Goal: Task Accomplishment & Management: Use online tool/utility

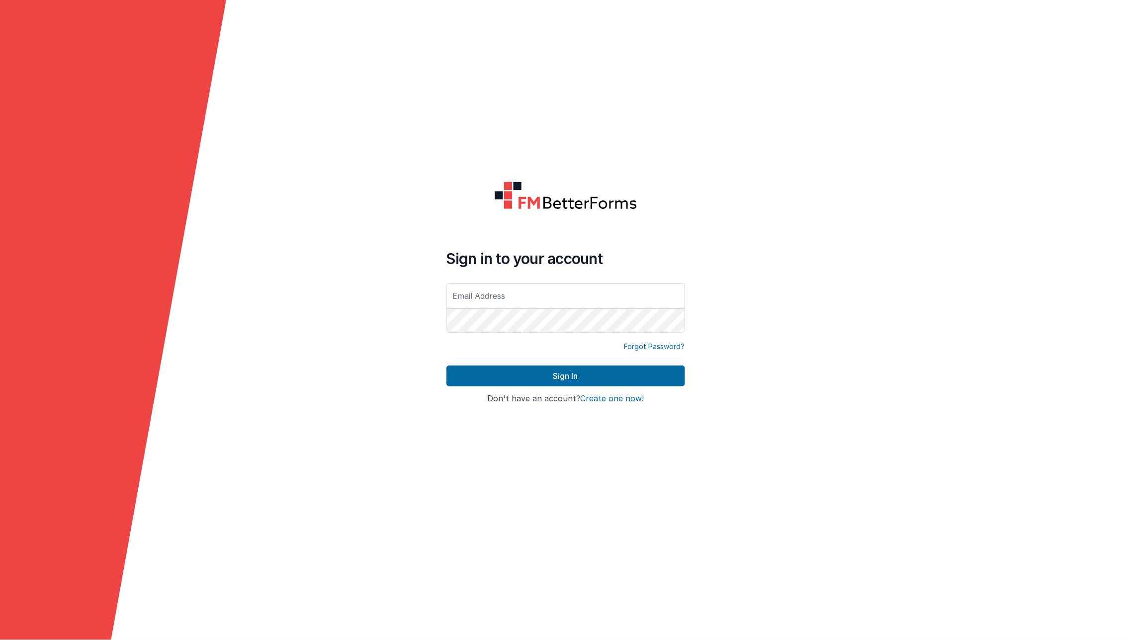
type input "[EMAIL_ADDRESS][DOMAIN_NAME]"
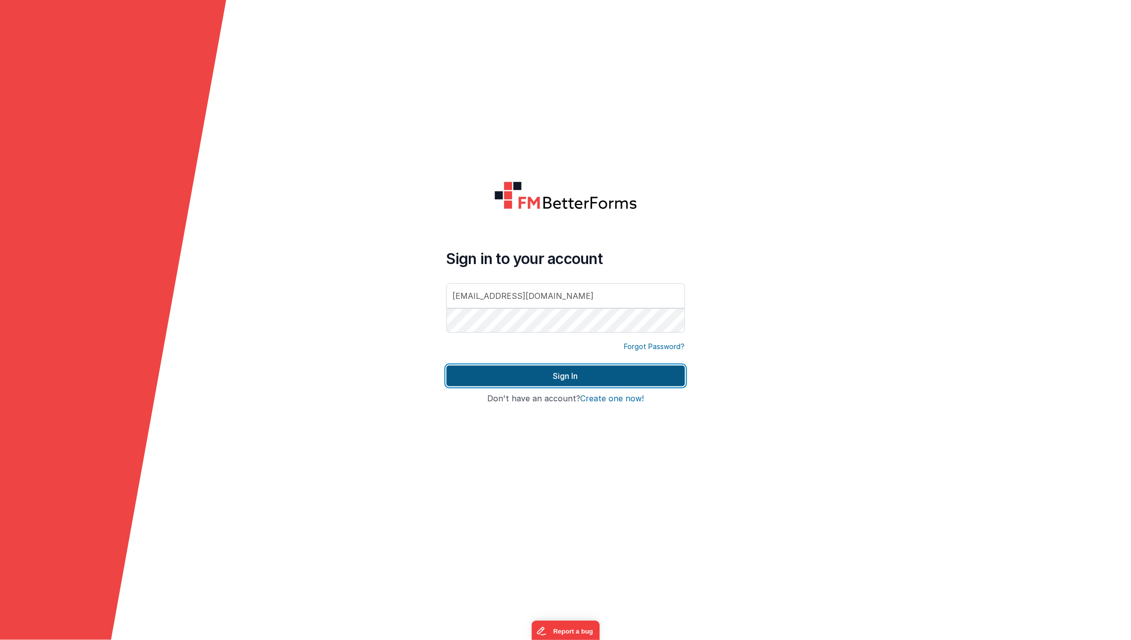
click at [518, 373] on button "Sign In" at bounding box center [566, 376] width 239 height 21
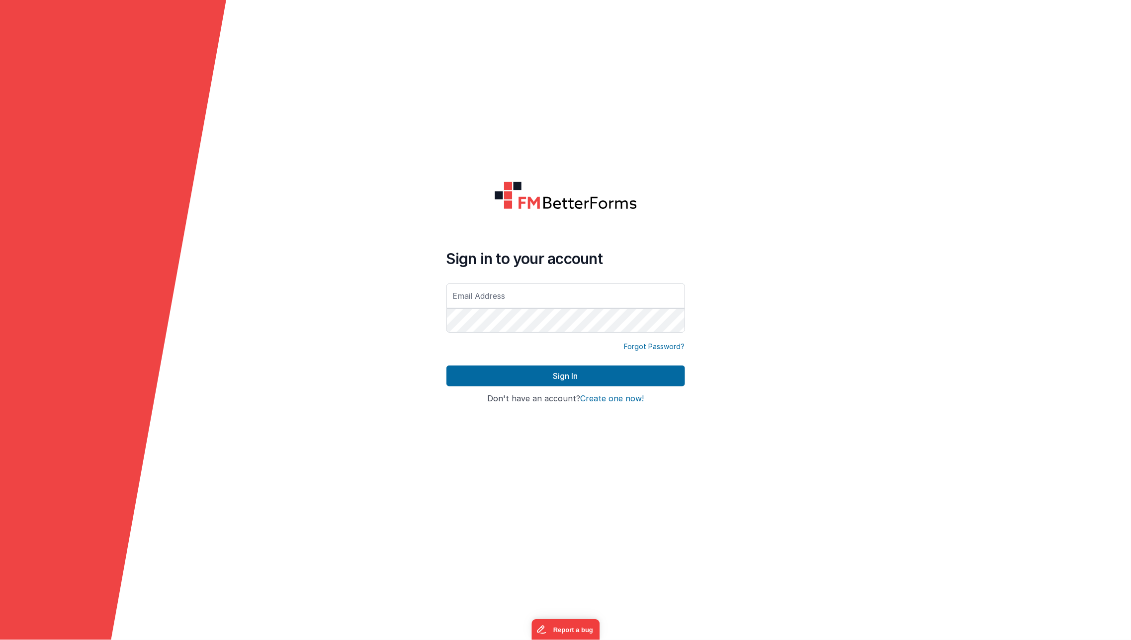
type input "[EMAIL_ADDRESS][DOMAIN_NAME]"
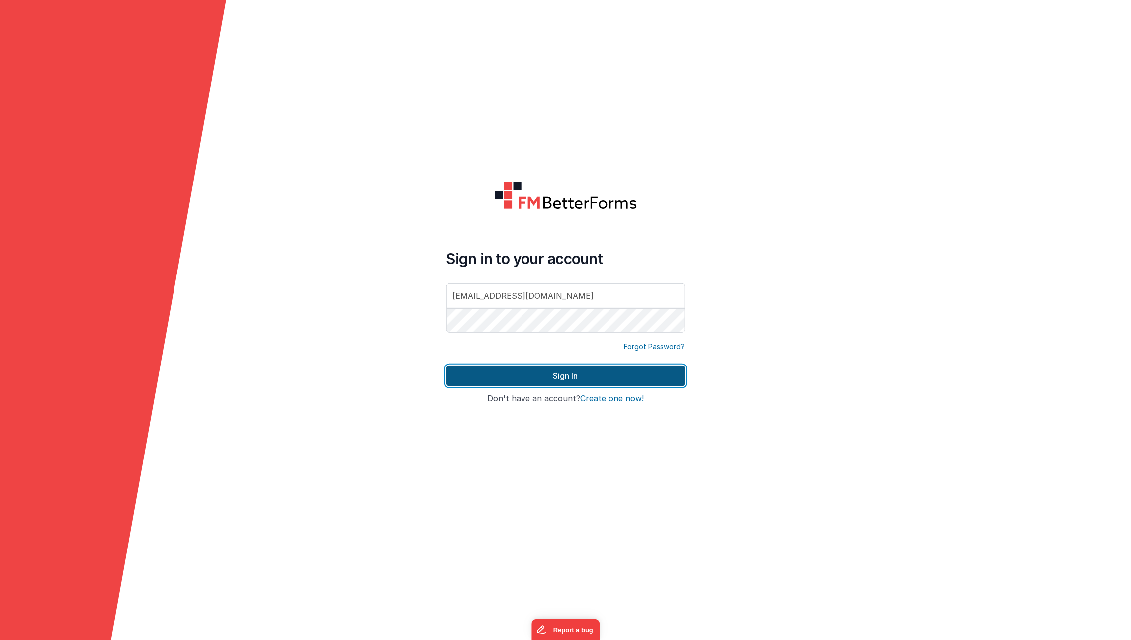
click at [505, 374] on button "Sign In" at bounding box center [566, 376] width 239 height 21
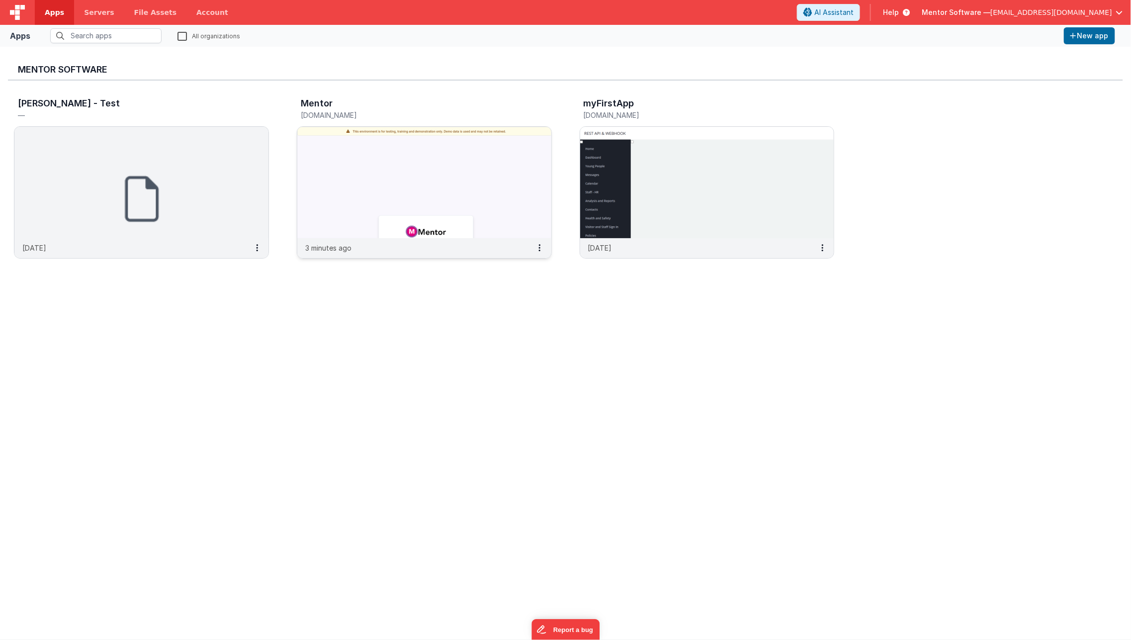
click at [369, 189] on img at bounding box center [424, 182] width 254 height 111
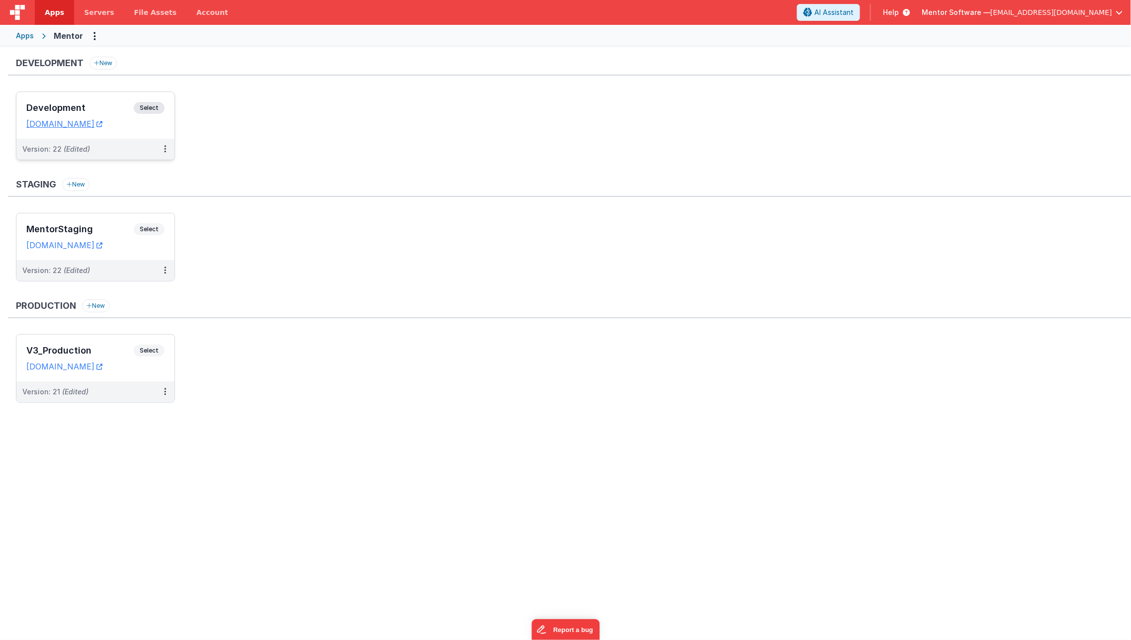
click at [114, 108] on h3 "Development" at bounding box center [79, 108] width 107 height 10
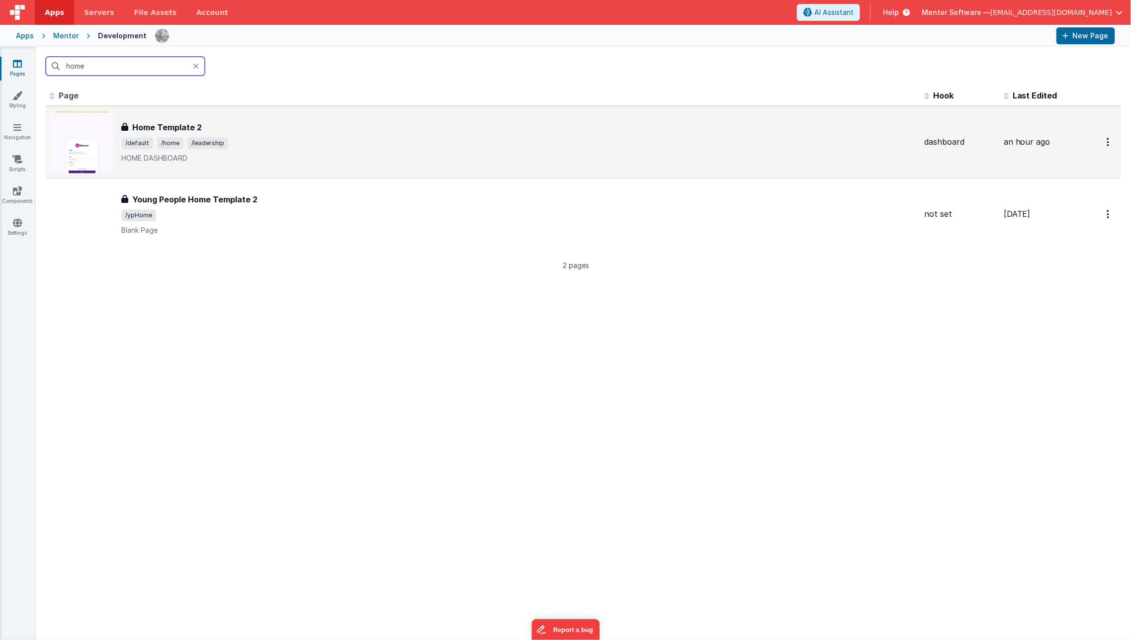
type input "home"
click at [193, 131] on h3 "Home Template 2" at bounding box center [167, 127] width 70 height 12
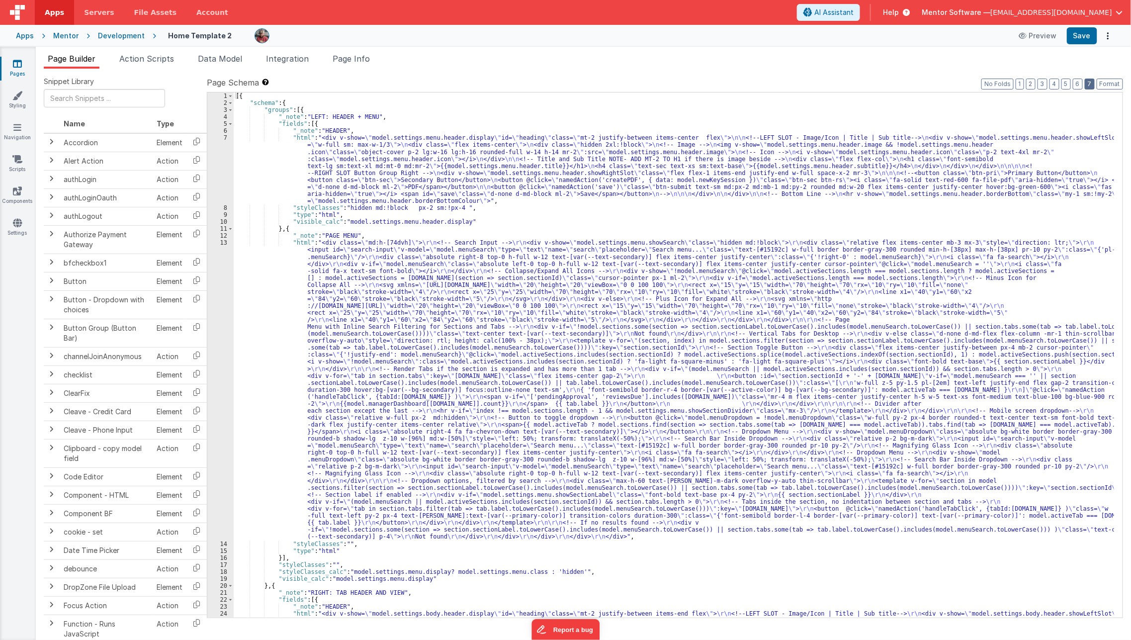
click at [1092, 86] on button "7" at bounding box center [1090, 84] width 10 height 11
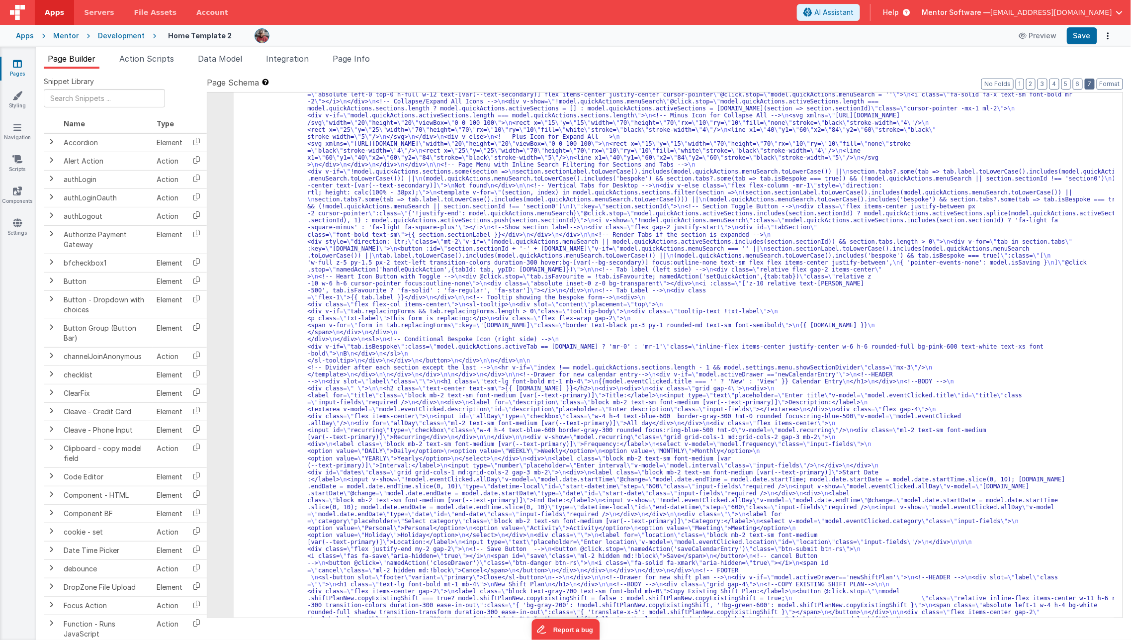
scroll to position [2938, 0]
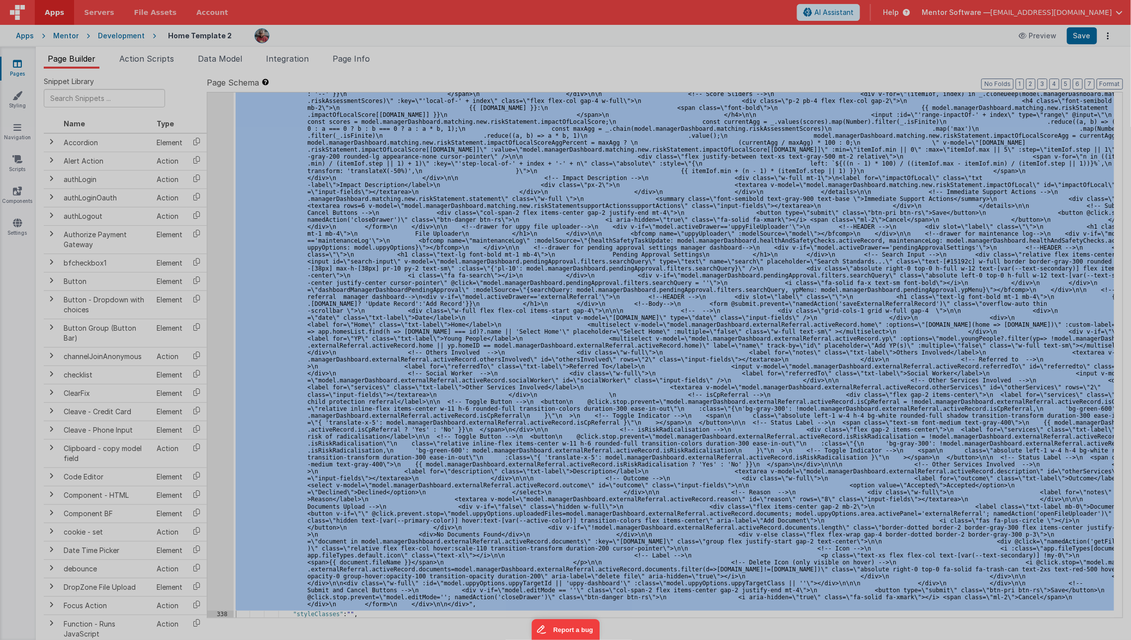
scroll to position [4920, 0]
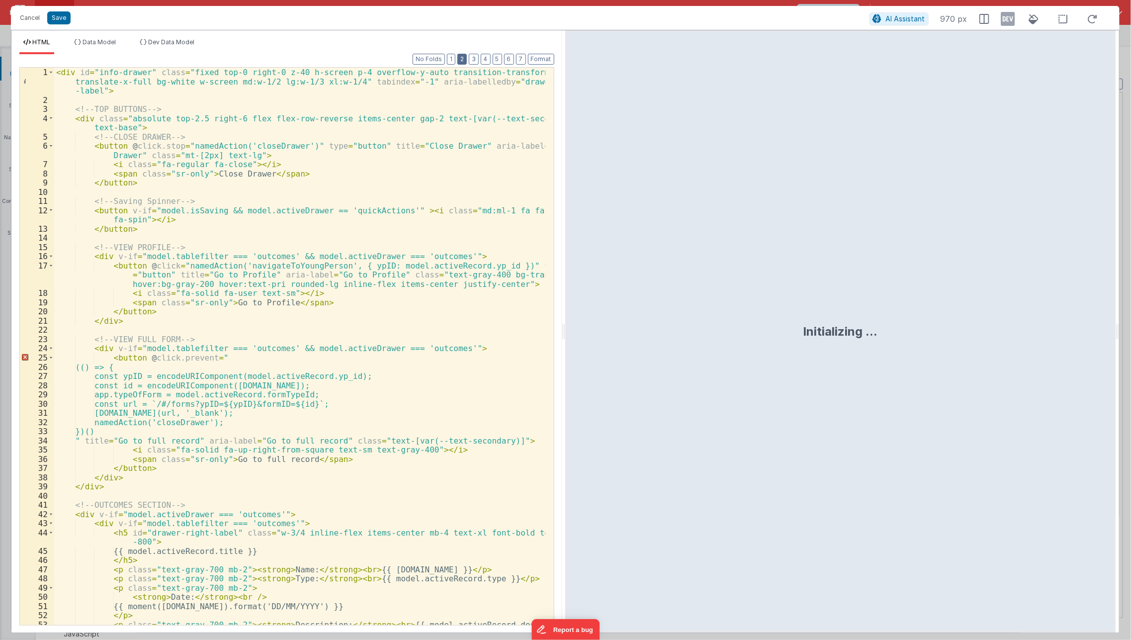
click at [466, 55] on button "2" at bounding box center [462, 59] width 9 height 11
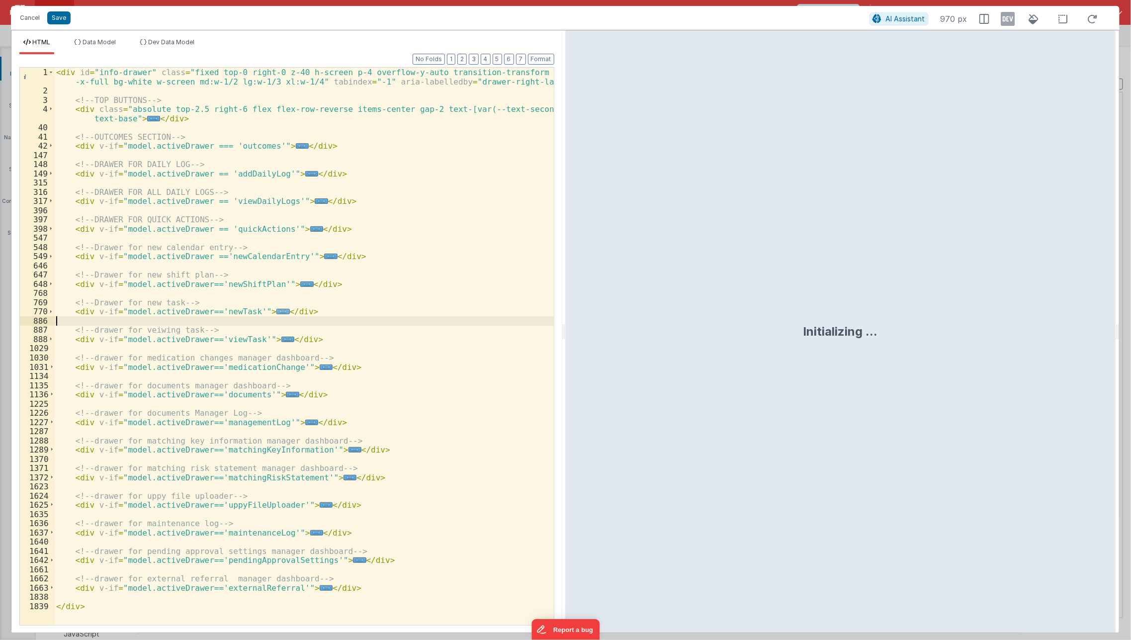
click at [277, 314] on span "..." at bounding box center [283, 311] width 13 height 5
click at [277, 310] on span "..." at bounding box center [283, 311] width 13 height 5
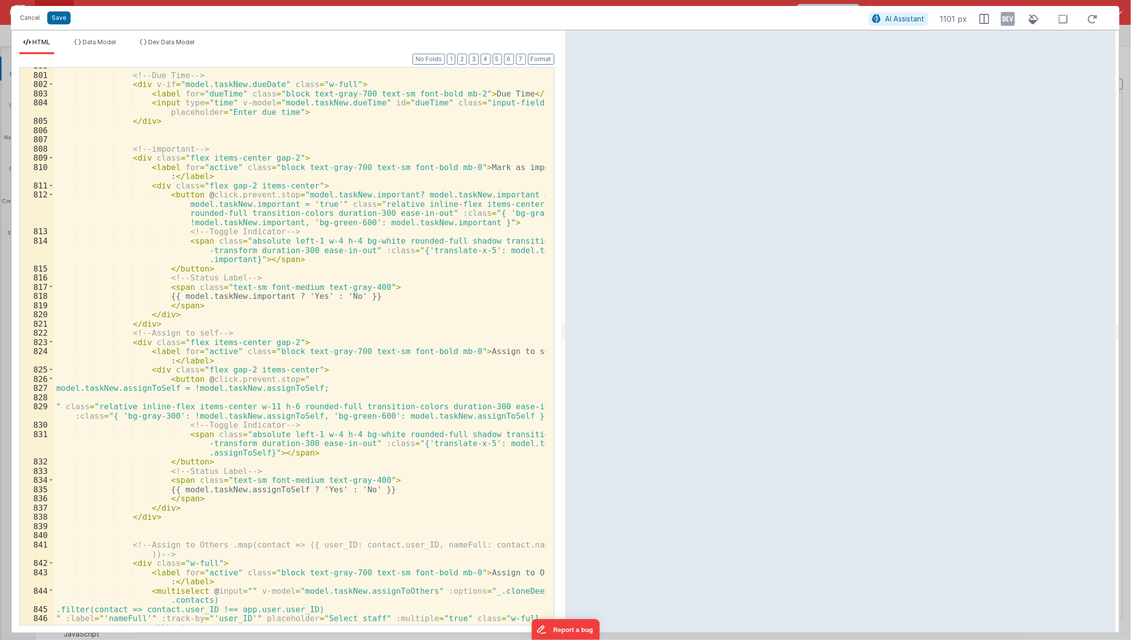
scroll to position [644, 0]
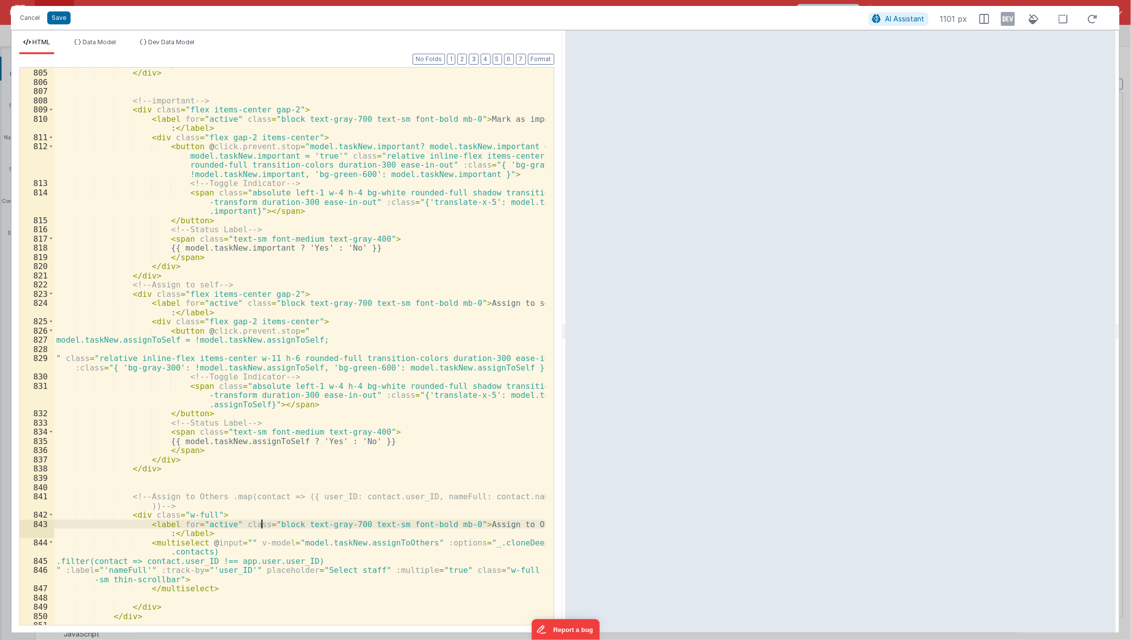
click at [260, 524] on div "< input type = "time" v-model = "model.taskNew.dueTime" id = "dueTime" class = …" at bounding box center [300, 343] width 492 height 586
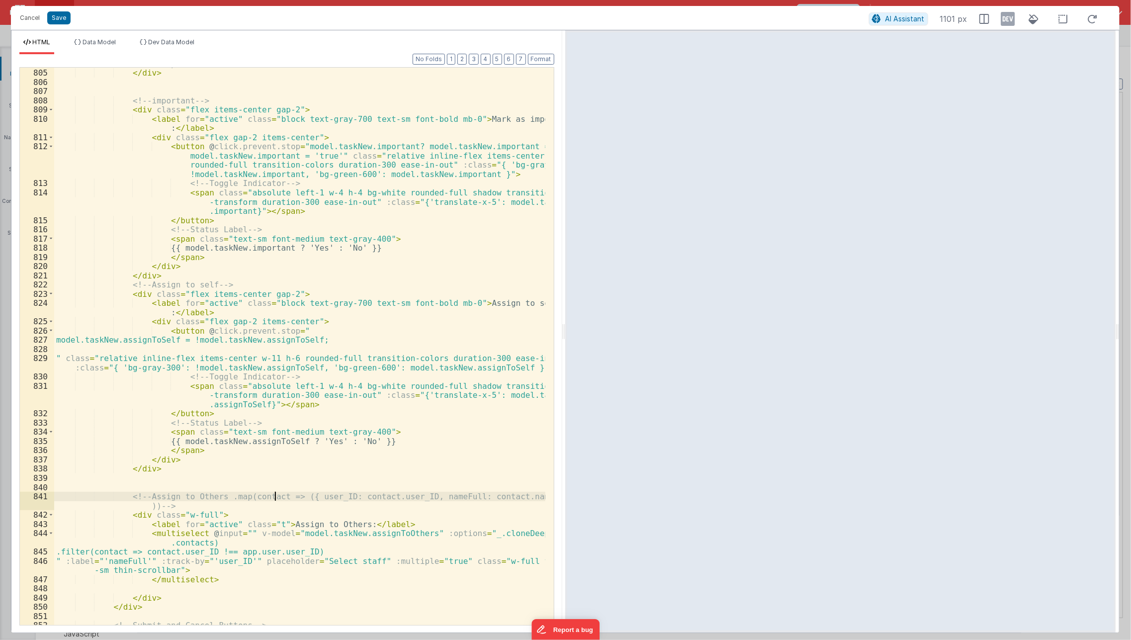
click at [275, 499] on div "< input type = "time" v-model = "model.taskNew.dueTime" id = "dueTime" class = …" at bounding box center [300, 343] width 492 height 586
click at [263, 525] on div "< input type = "time" v-model = "model.taskNew.dueTime" id = "dueTime" class = …" at bounding box center [300, 343] width 492 height 586
click at [56, 19] on button "Save" at bounding box center [58, 17] width 23 height 13
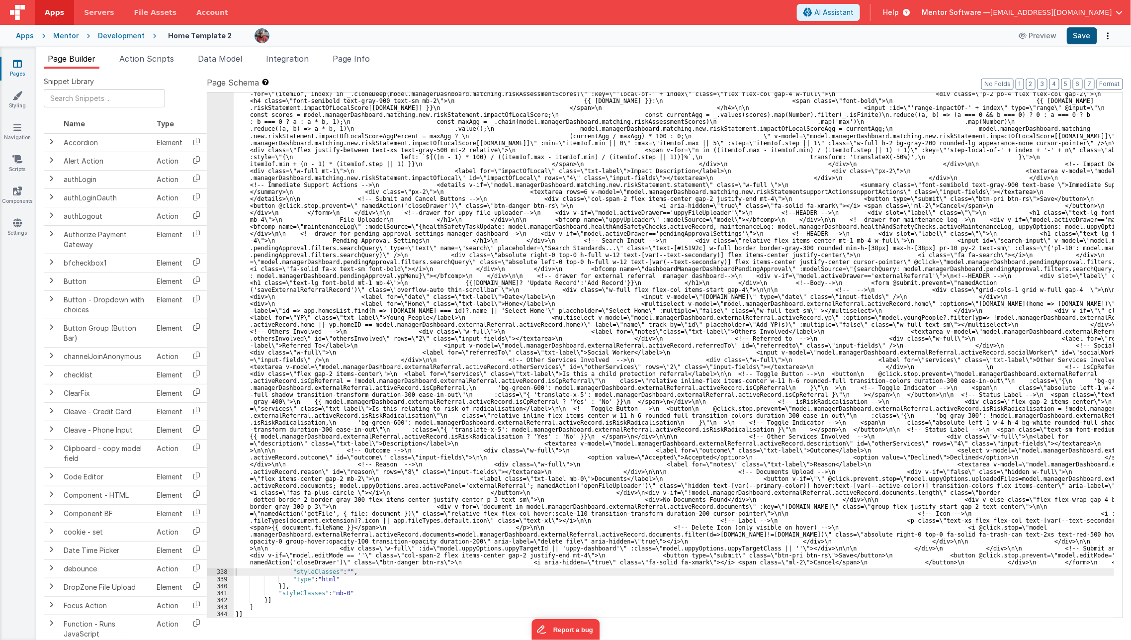
scroll to position [4752, 0]
click at [1084, 34] on button "Save" at bounding box center [1082, 35] width 30 height 17
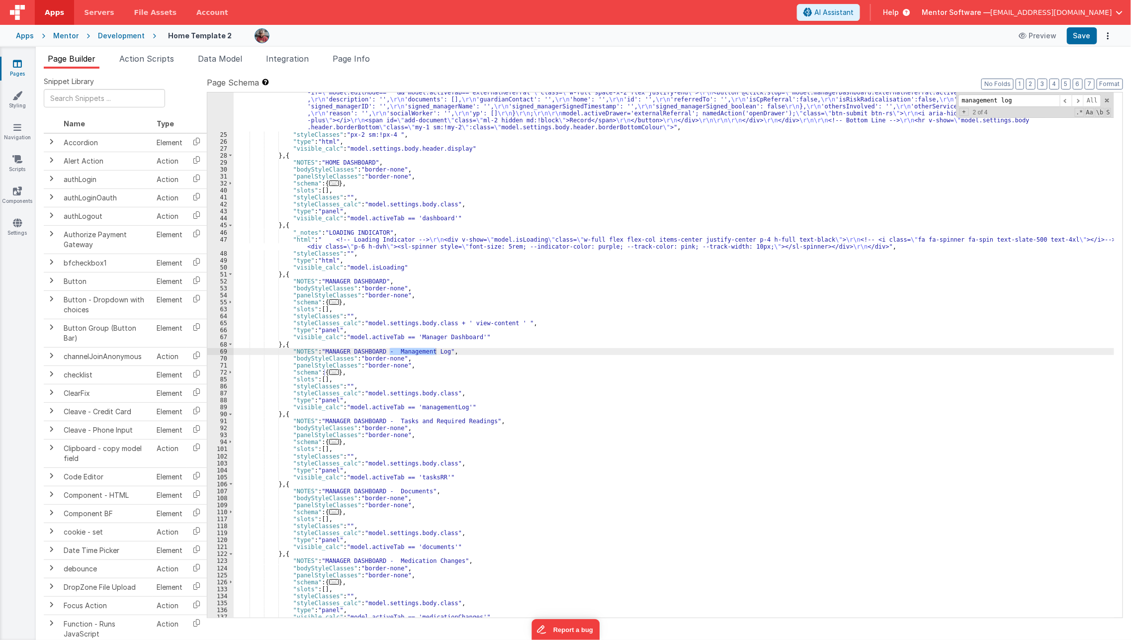
scroll to position [731, 0]
type input "management log"
click at [329, 370] on span "..." at bounding box center [334, 372] width 10 height 5
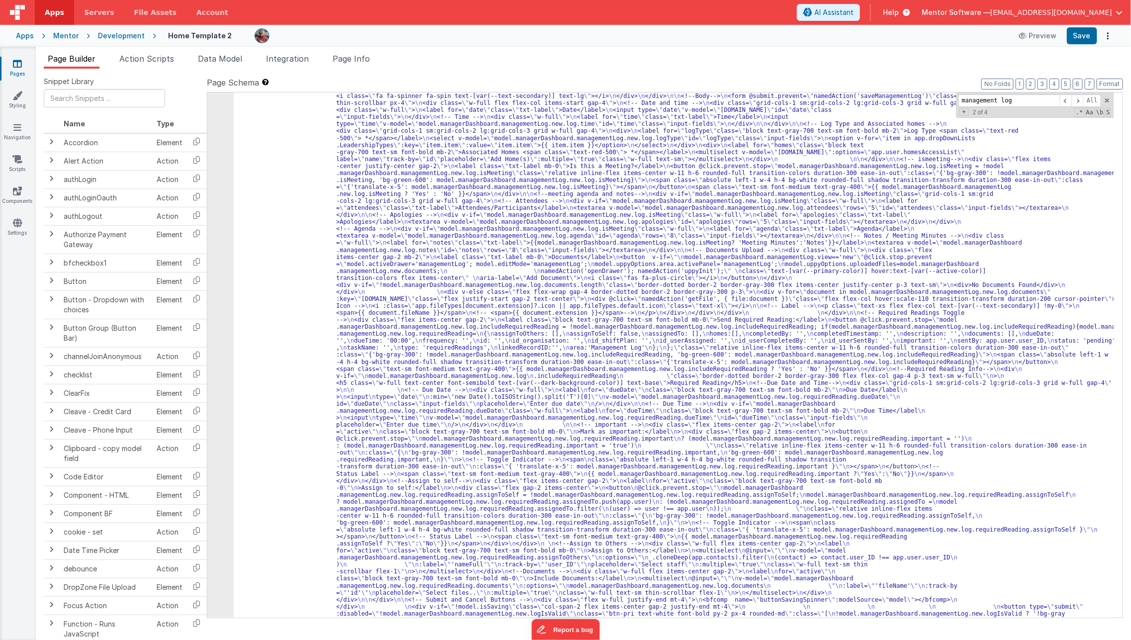
scroll to position [1370, 0]
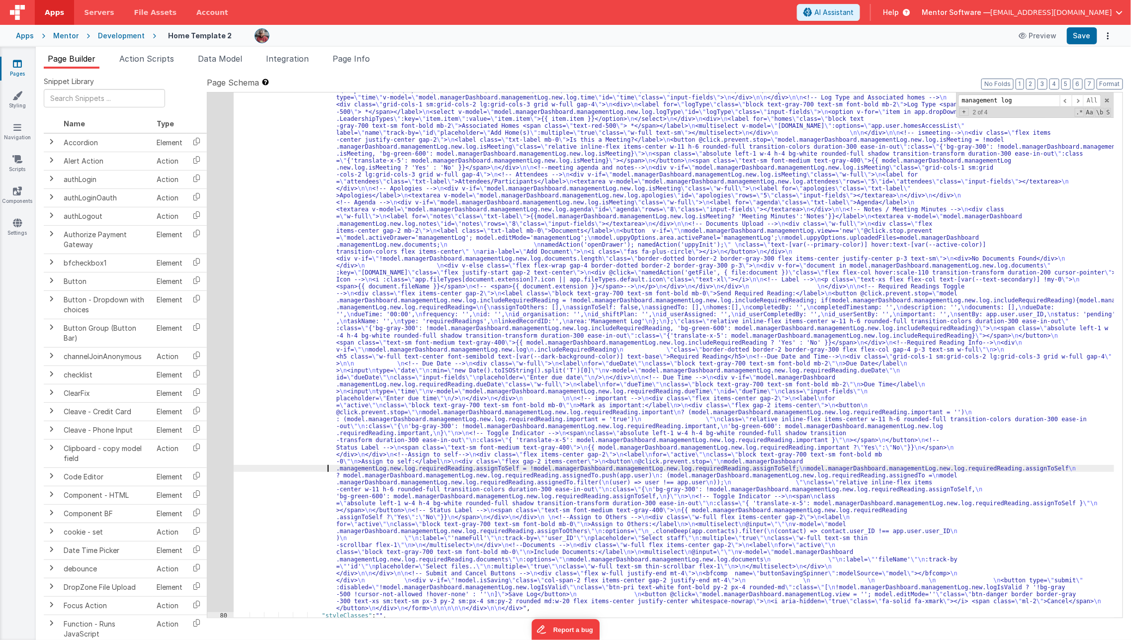
click at [312, 468] on div ""html" : "<div class= \" flex flex-col justify-between gap-4 lg:flex-row \" sty…" at bounding box center [674, 580] width 881 height 1127
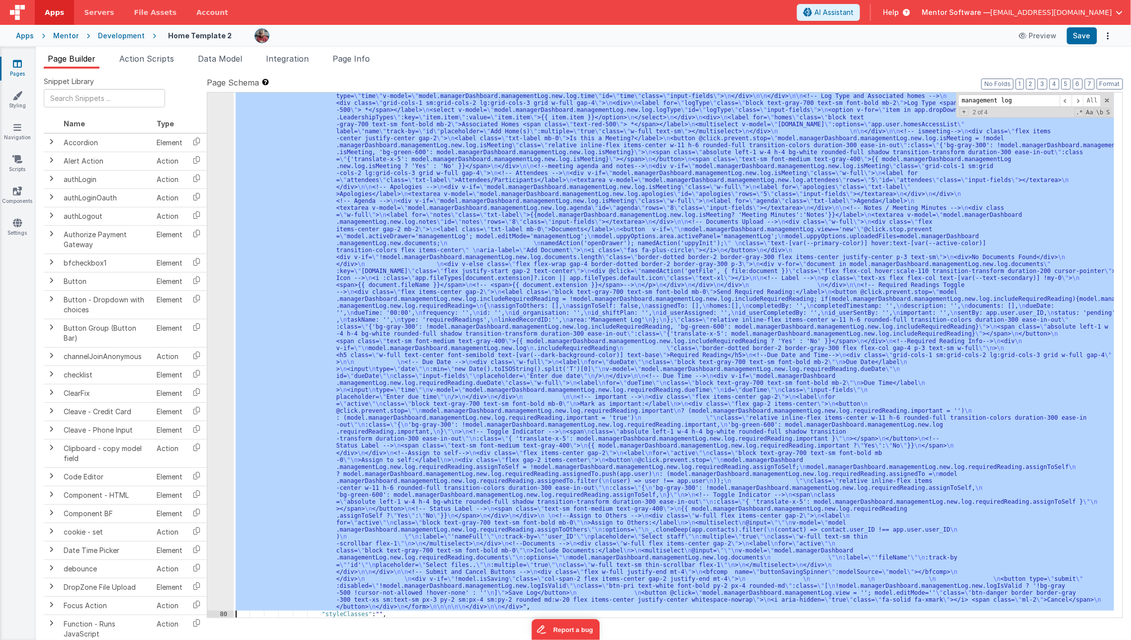
scroll to position [1371, 0]
click at [214, 481] on div "79" at bounding box center [220, 313] width 26 height 595
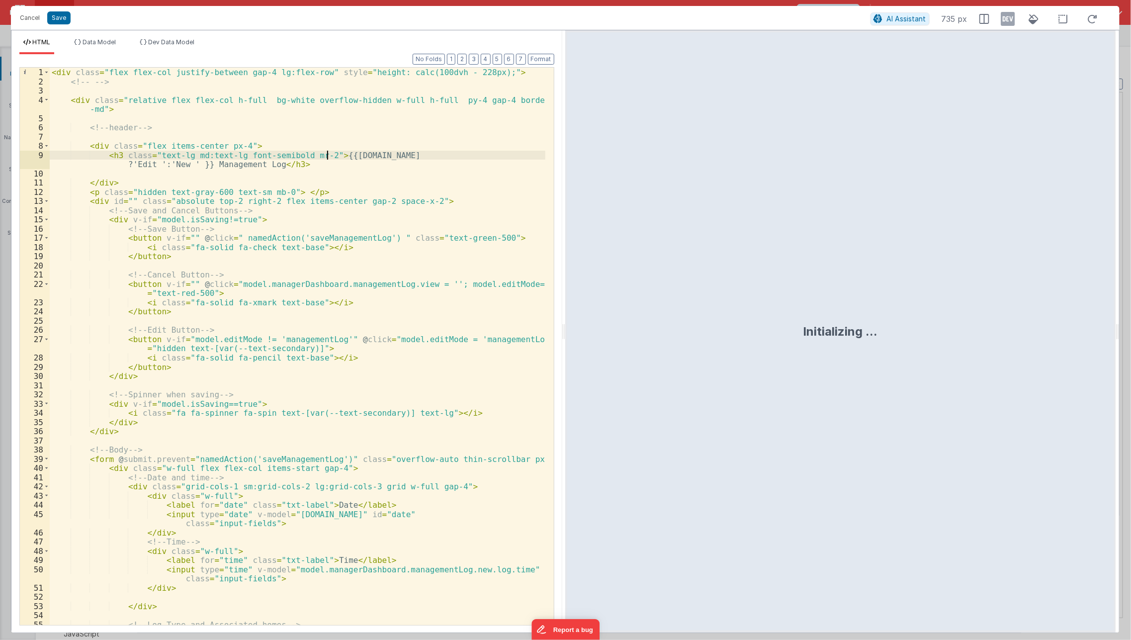
click at [326, 152] on div "< div class = "flex flex-col justify-between gap-4 lg:flex-row" style = "height…" at bounding box center [298, 356] width 496 height 576
click at [34, 20] on button "Cancel" at bounding box center [30, 18] width 30 height 14
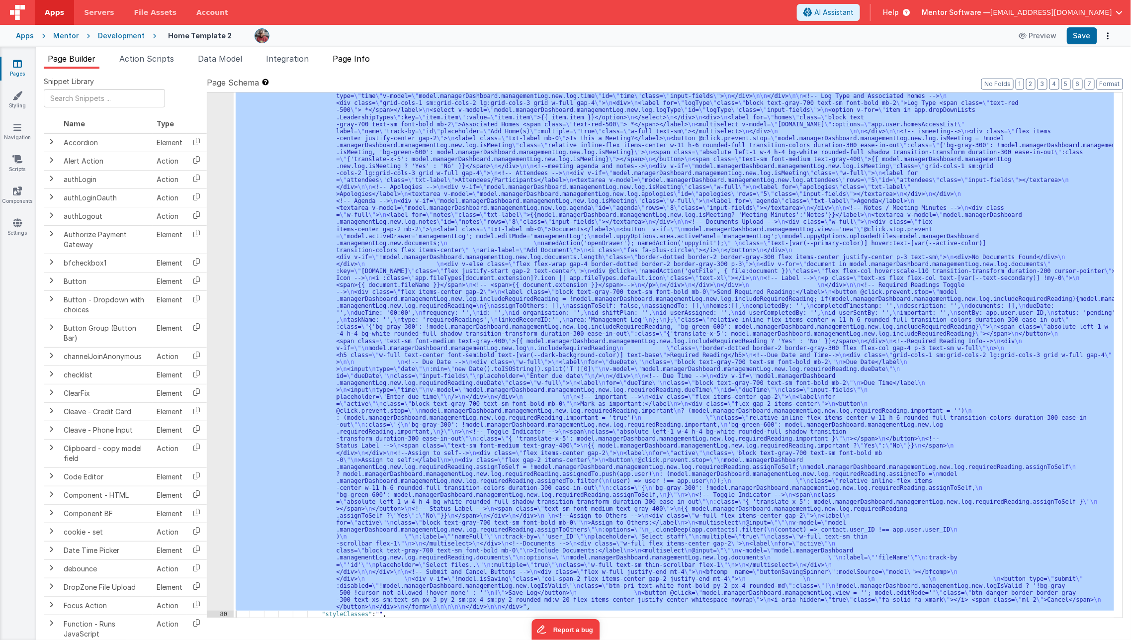
click at [360, 66] on li "Page Info" at bounding box center [351, 61] width 45 height 16
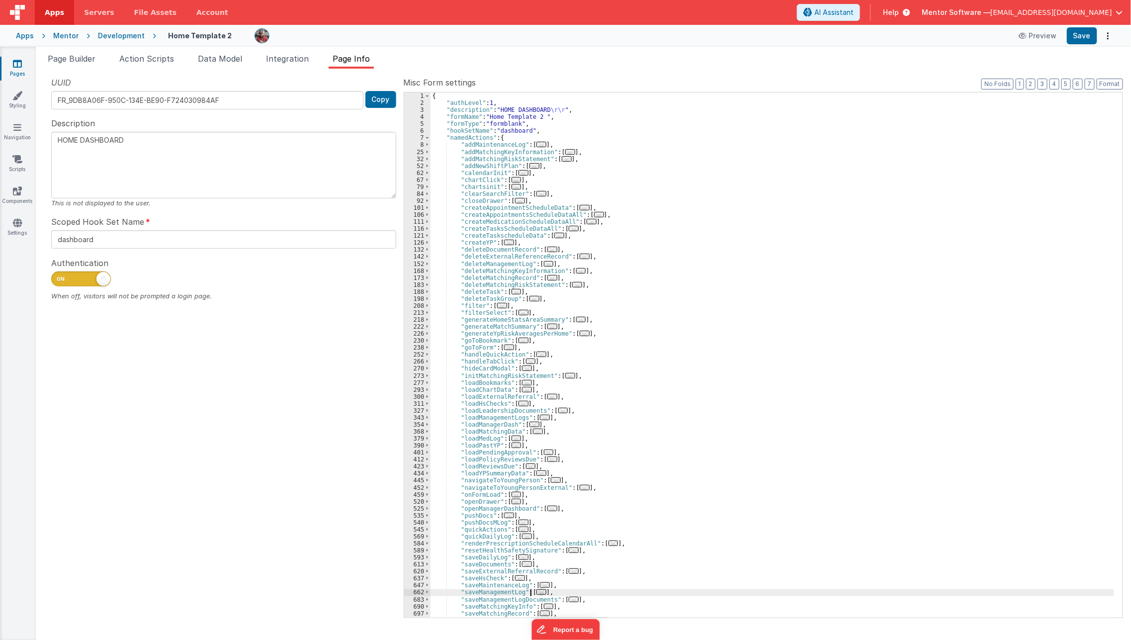
click at [537, 592] on span "..." at bounding box center [542, 591] width 10 height 5
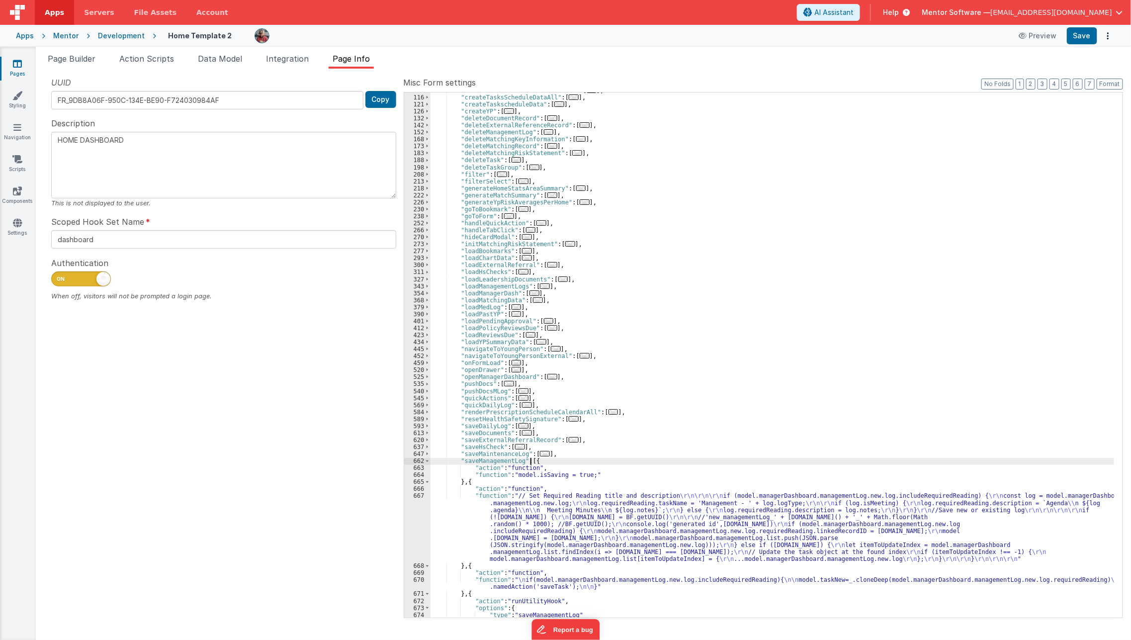
scroll to position [131, 0]
click at [465, 550] on div ""createMedicationScheduleDataAll" : [ ... ] , "createTasksScheduleDataAll" : [ …" at bounding box center [773, 356] width 684 height 539
click at [412, 542] on div "667" at bounding box center [417, 527] width 26 height 70
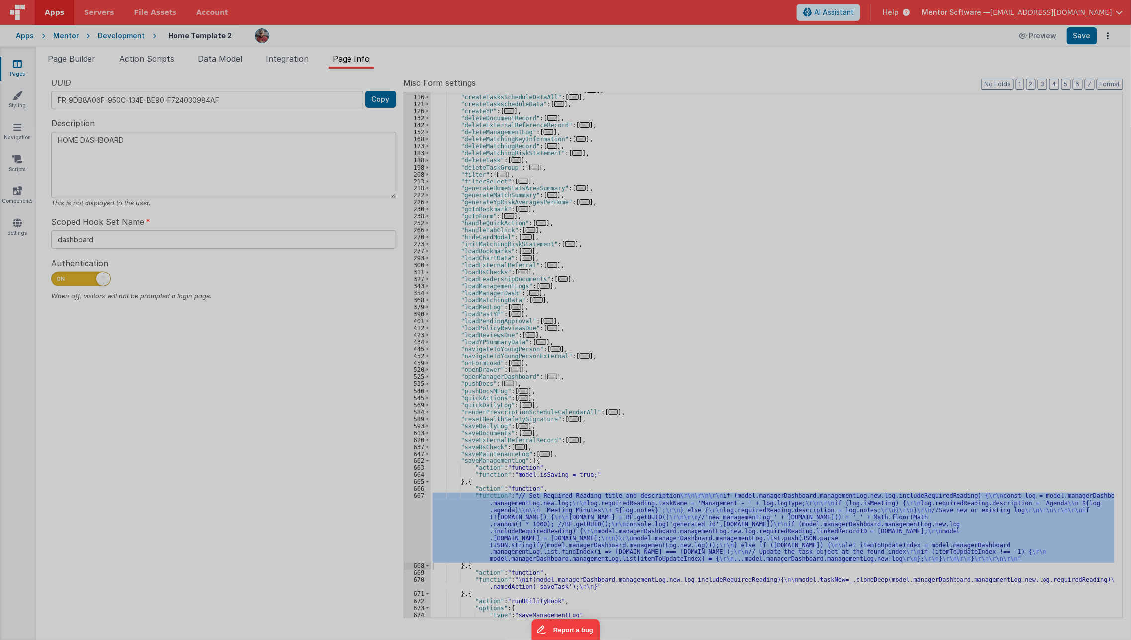
click at [412, 542] on div at bounding box center [565, 320] width 1131 height 640
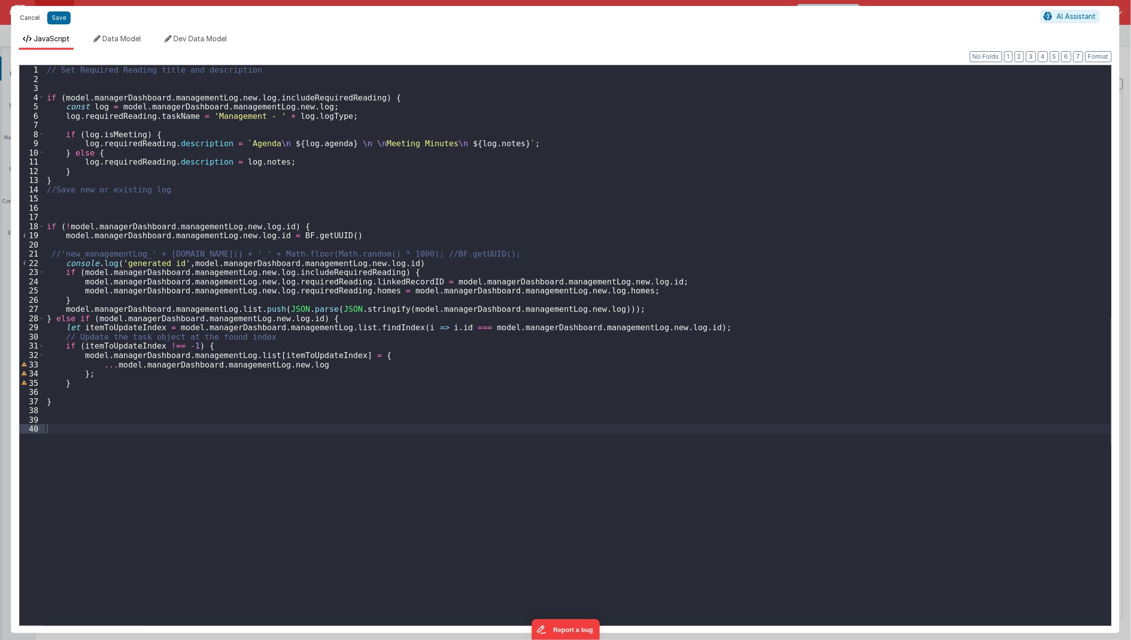
click at [33, 23] on button "Cancel" at bounding box center [30, 18] width 30 height 14
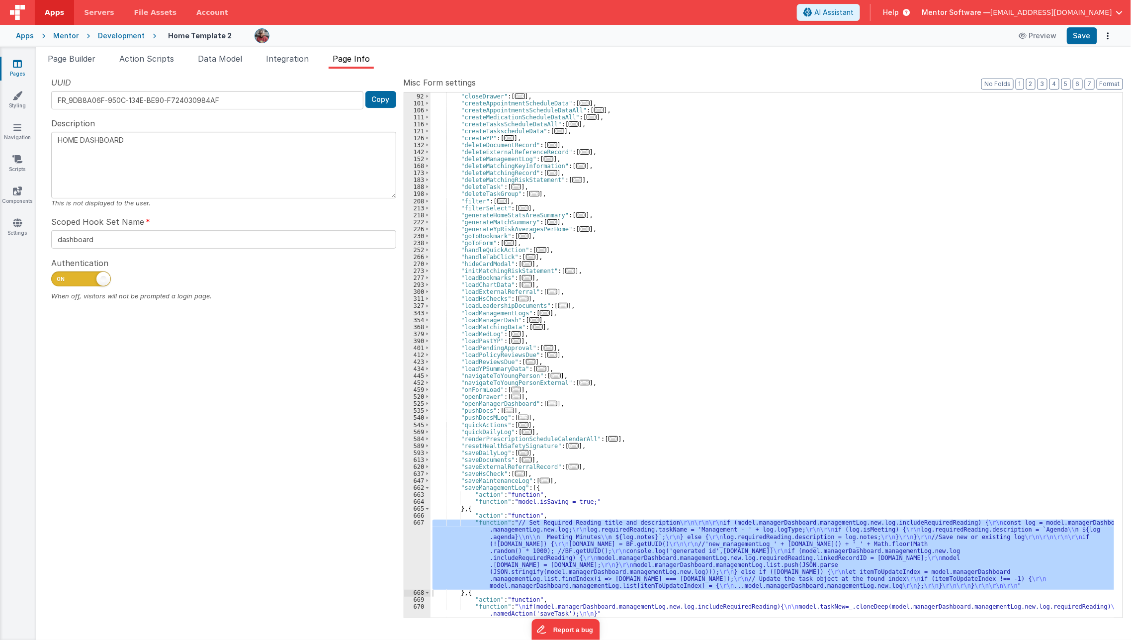
scroll to position [0, 0]
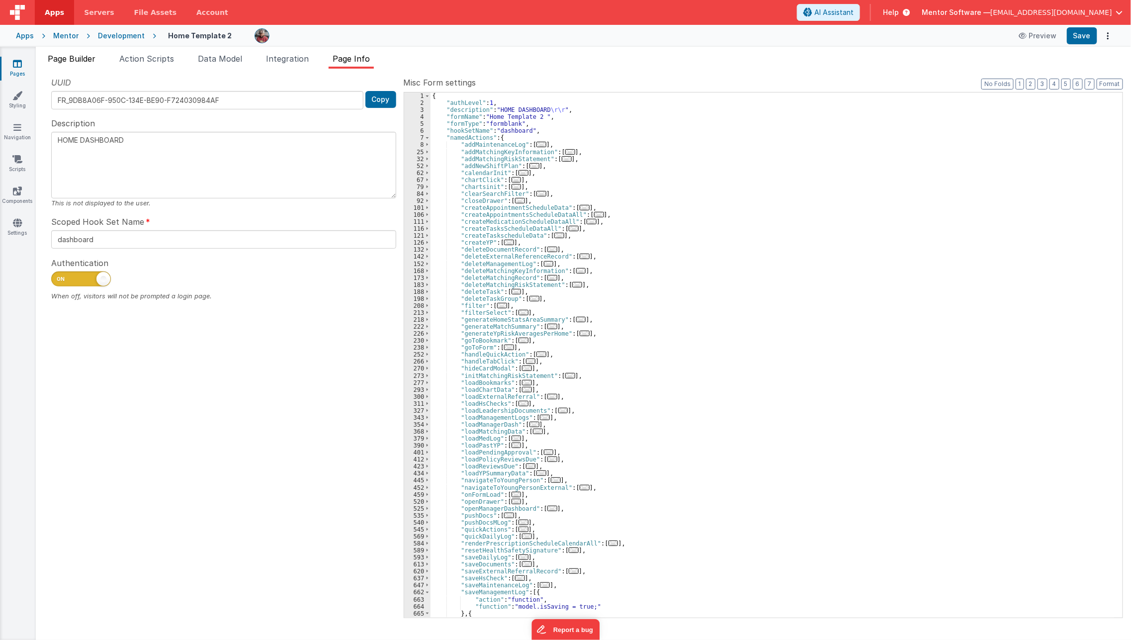
click at [83, 57] on span "Page Builder" at bounding box center [72, 59] width 48 height 10
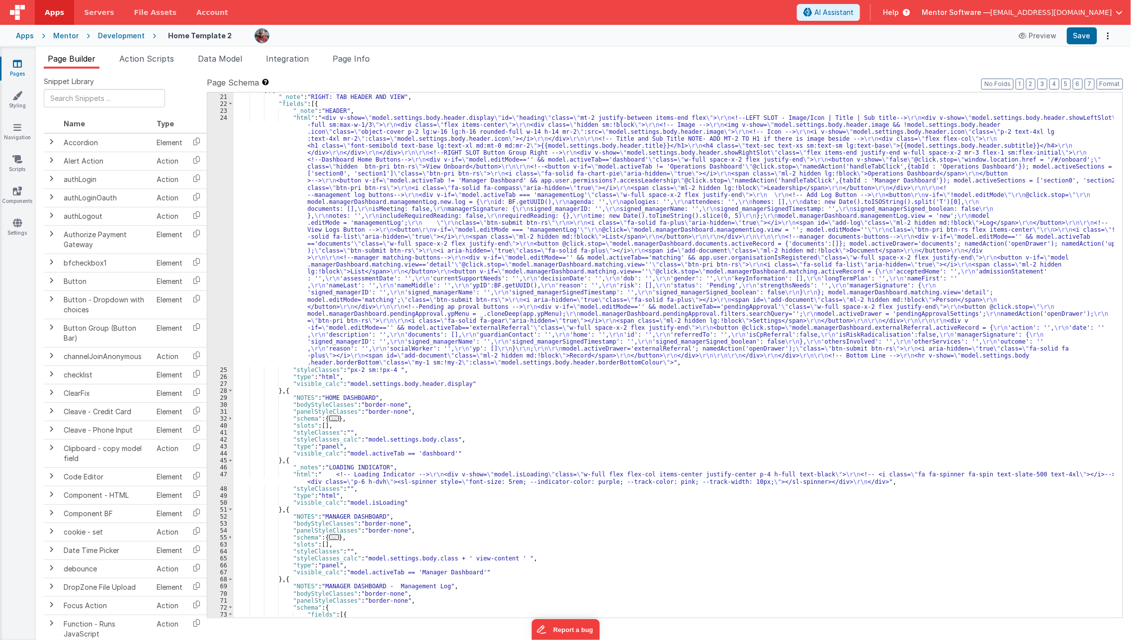
scroll to position [481, 0]
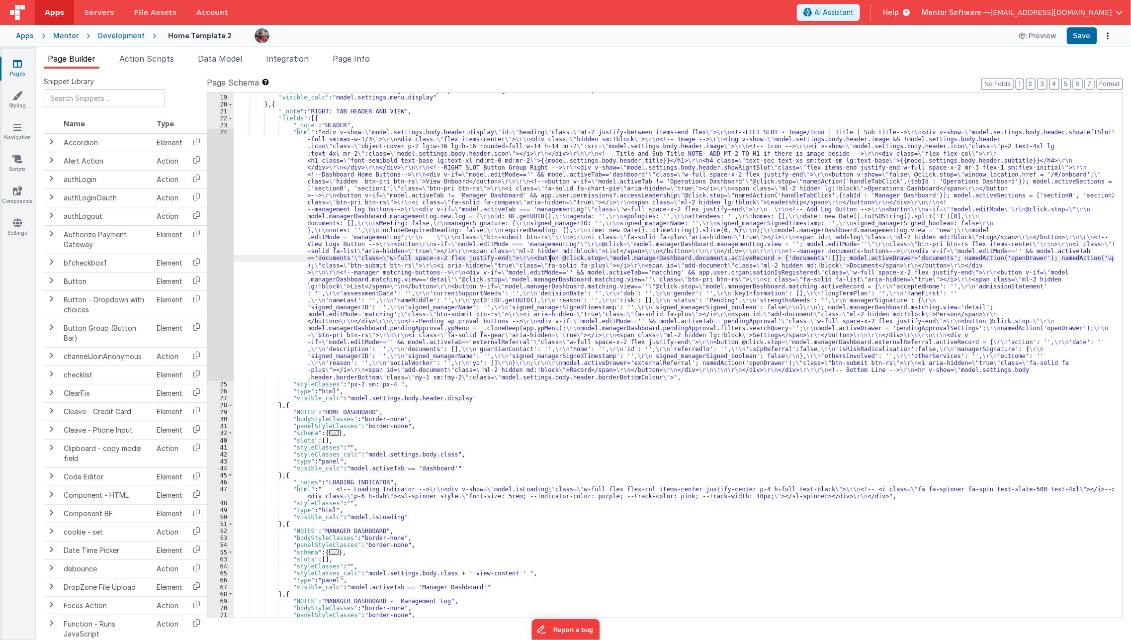
click at [551, 255] on div ""styleClasses_calc" : "model.settings.menu.display? model.settings.menu.class :…" at bounding box center [674, 356] width 881 height 539
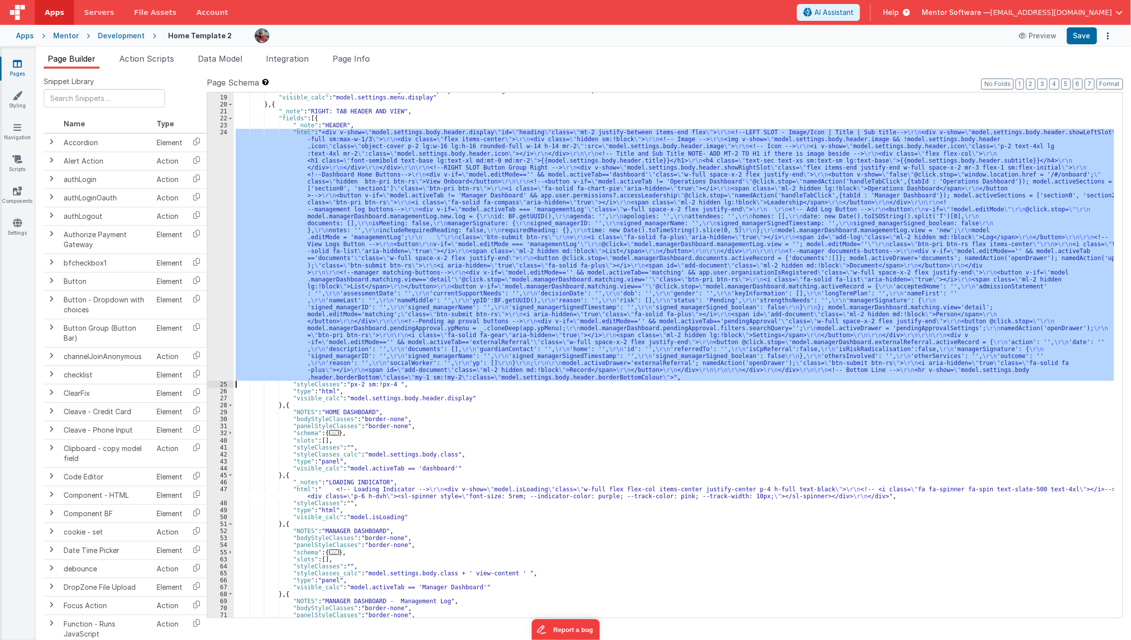
click at [221, 309] on div "24" at bounding box center [220, 255] width 26 height 252
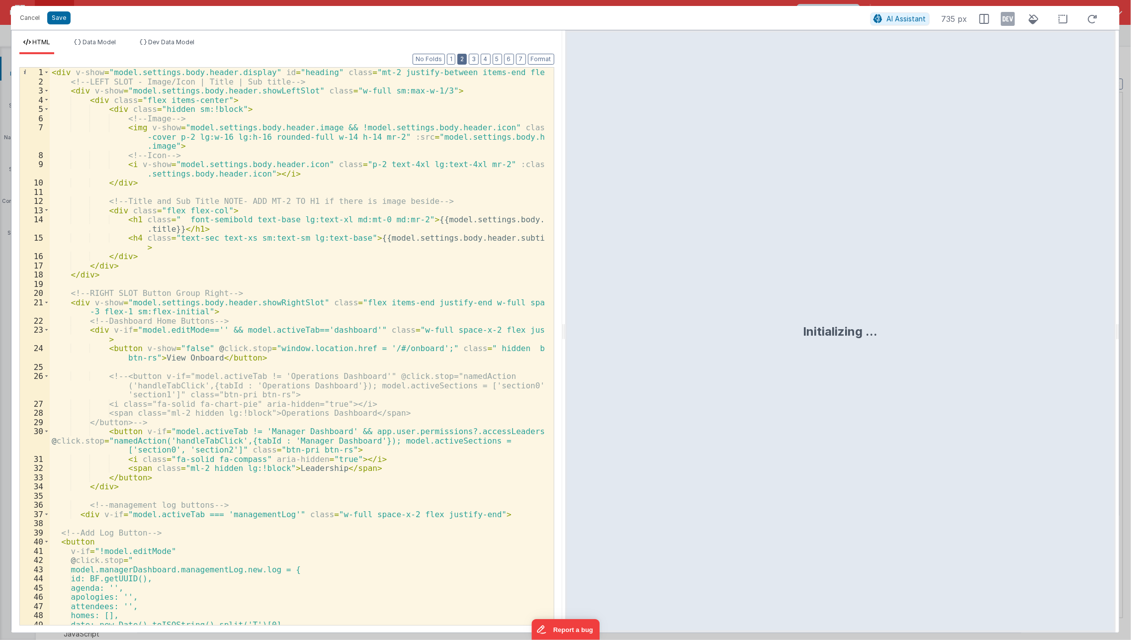
click at [465, 61] on button "2" at bounding box center [462, 59] width 9 height 11
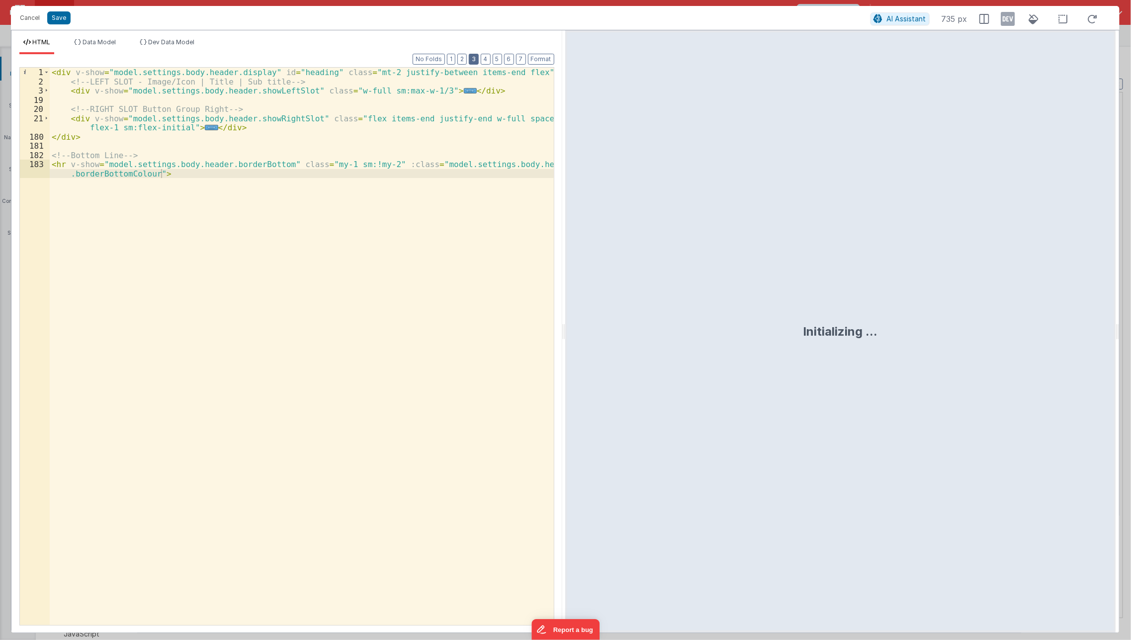
click at [476, 56] on button "3" at bounding box center [474, 59] width 10 height 11
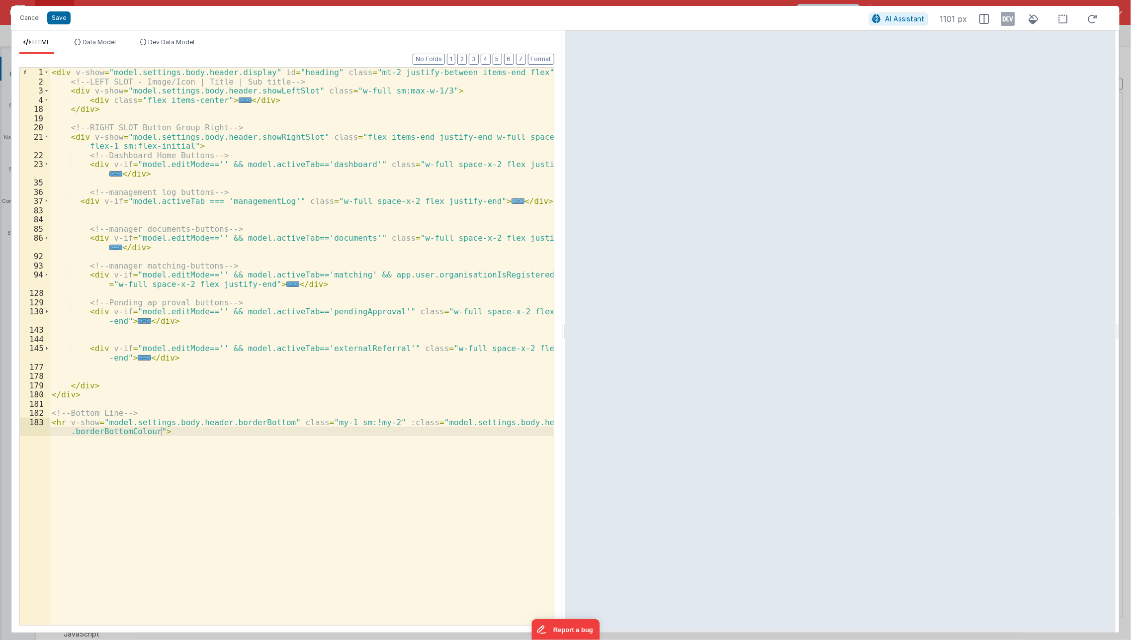
click at [512, 202] on span "..." at bounding box center [518, 200] width 13 height 5
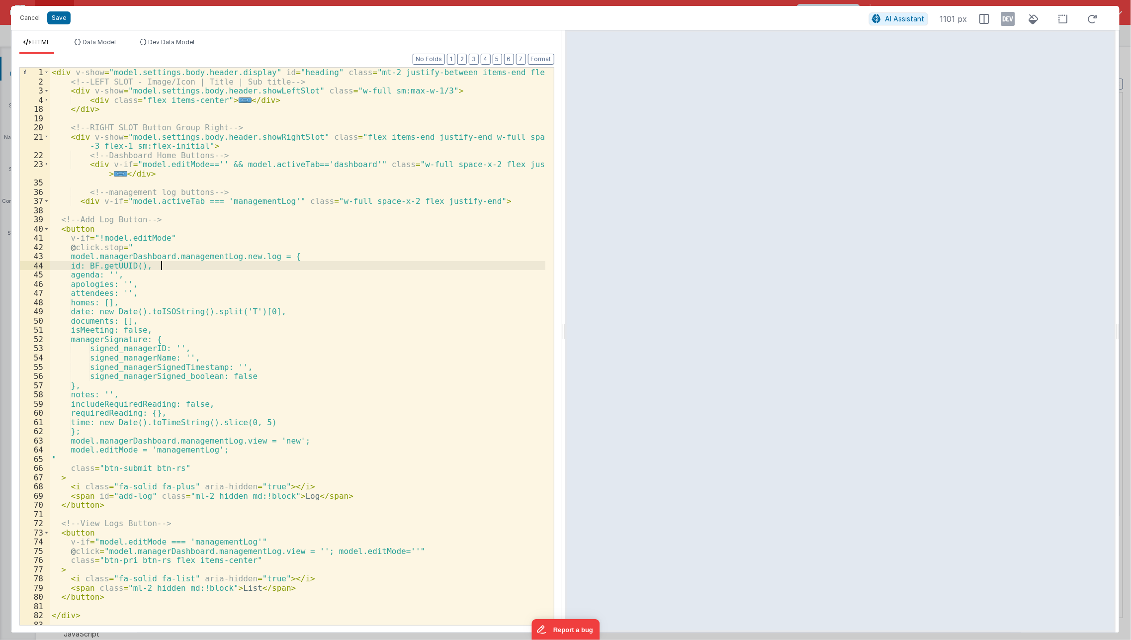
click at [189, 269] on div "< div v-show = "model.settings.body.header.display" id = "heading" class = "mt-…" at bounding box center [298, 356] width 496 height 576
click at [48, 15] on button "Save" at bounding box center [58, 17] width 23 height 13
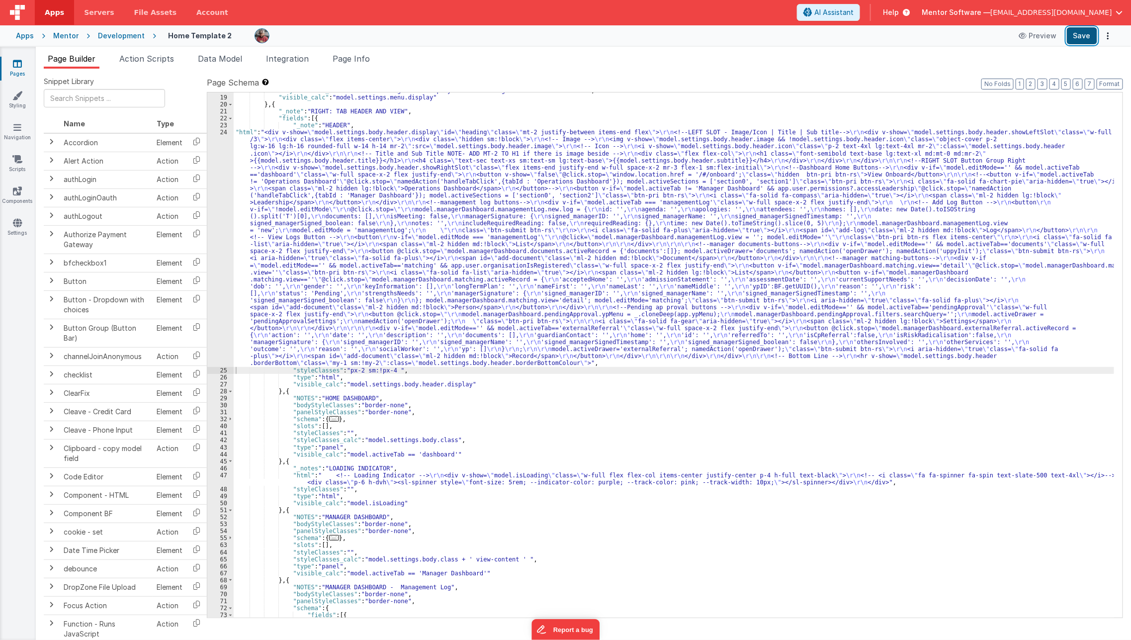
click at [1083, 38] on button "Save" at bounding box center [1082, 35] width 30 height 17
click at [357, 56] on span "Page Info" at bounding box center [351, 59] width 37 height 10
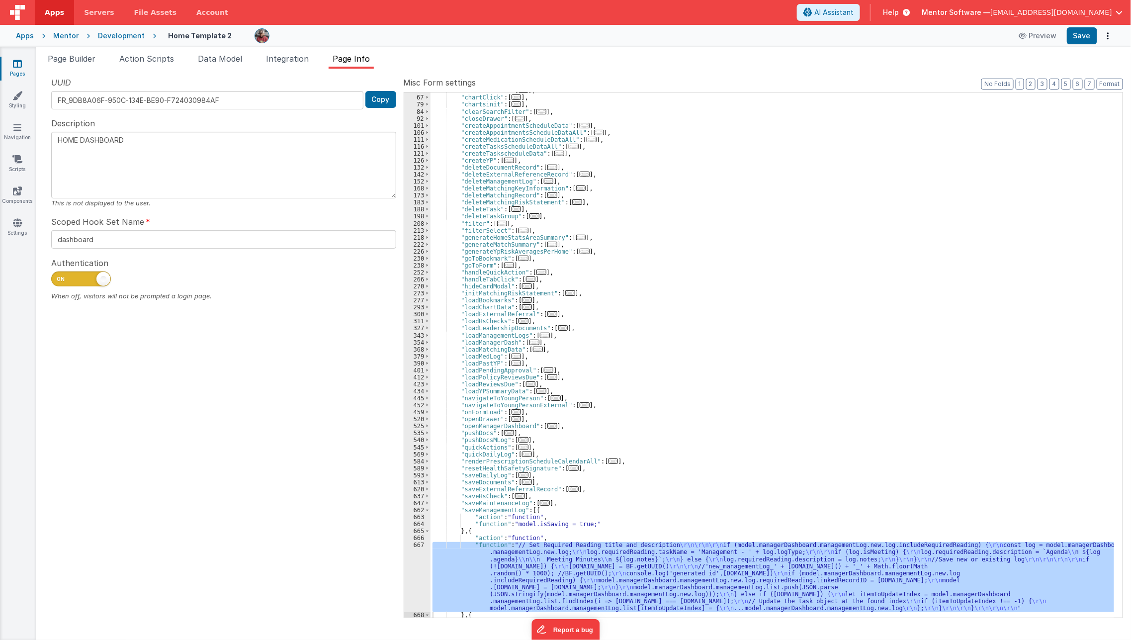
scroll to position [168, 0]
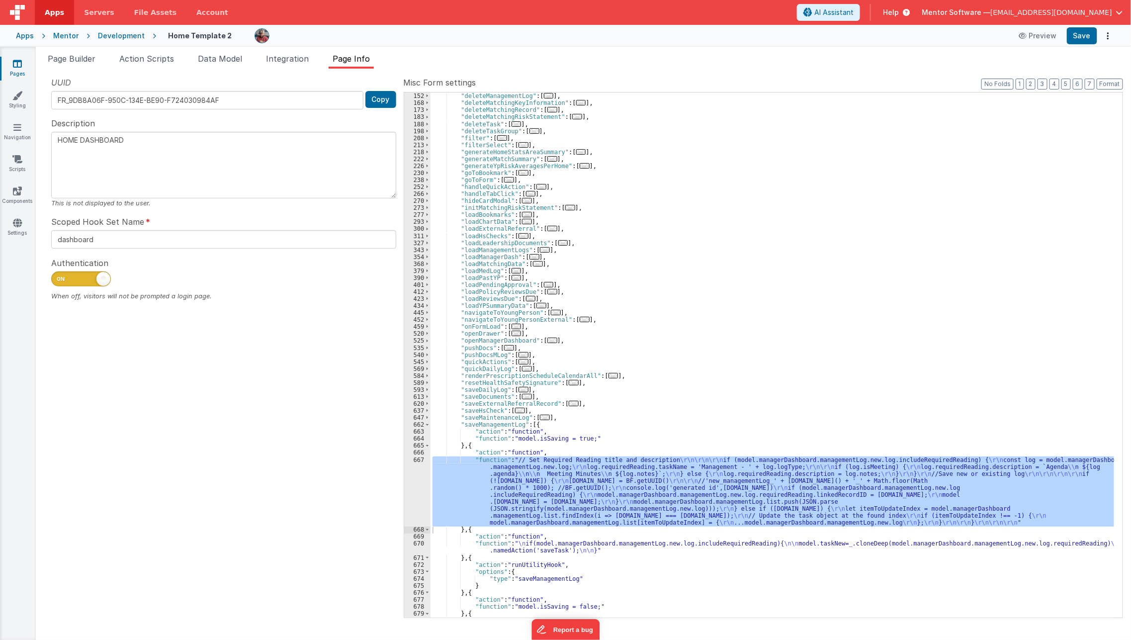
click at [449, 491] on div ""deleteExternalReferenceRecord" : [ ... ] , "deleteManagementLog" : [ ... ] , "…" at bounding box center [773, 355] width 684 height 525
click at [415, 493] on div "667" at bounding box center [417, 492] width 26 height 70
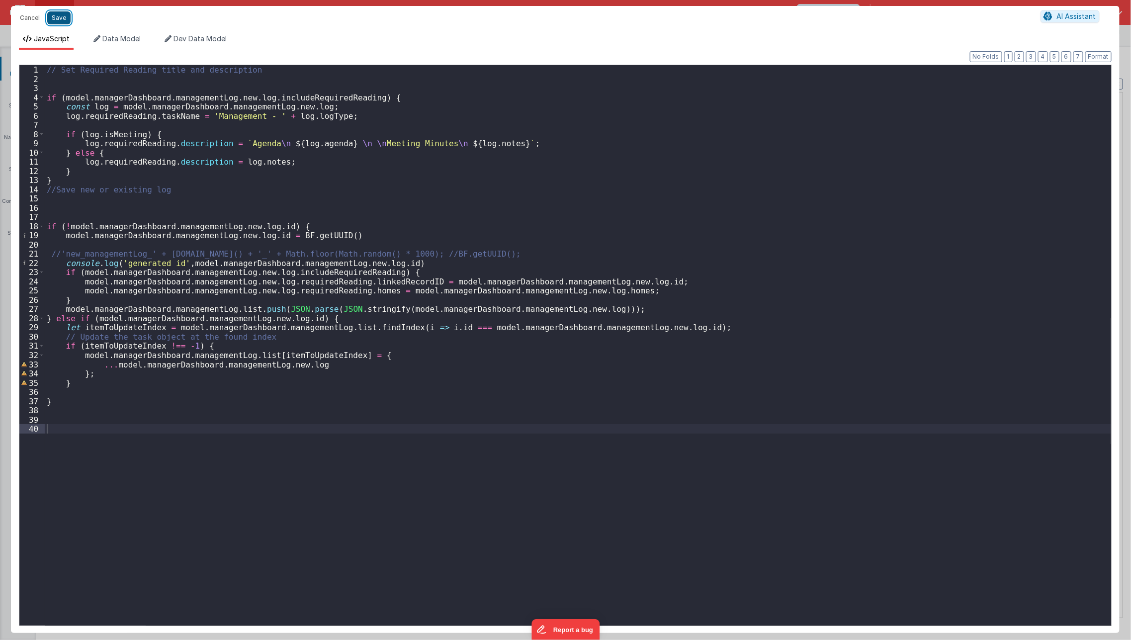
click at [58, 20] on button "Save" at bounding box center [58, 17] width 23 height 13
type textarea "HOME DASHBOARD"
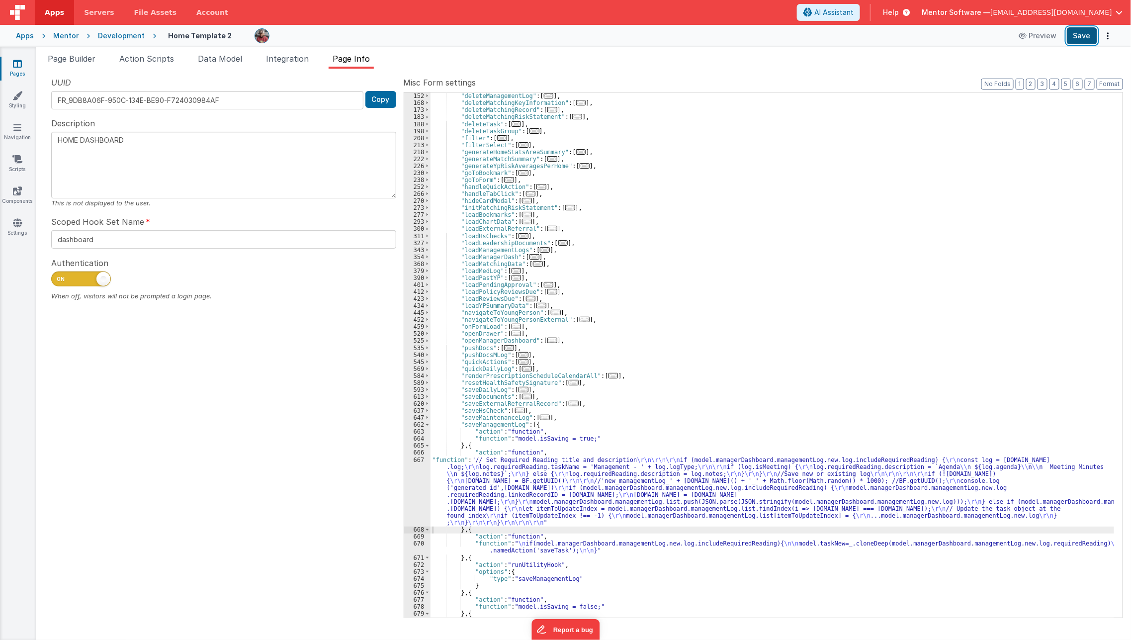
click at [1085, 39] on button "Save" at bounding box center [1082, 35] width 30 height 17
click at [85, 51] on div "Page Builder Action Scripts Data Model Integration Page Info Snippet Library Na…" at bounding box center [584, 343] width 1096 height 593
drag, startPoint x: 85, startPoint y: 51, endPoint x: 83, endPoint y: 62, distance: 11.2
click at [83, 62] on div "Page Builder Action Scripts Data Model Integration Page Info Snippet Library Na…" at bounding box center [584, 343] width 1096 height 593
click at [546, 350] on div ""deleteExternalReferenceRecord" : [ ... ] , "deleteManagementLog" : [ ... ] , "…" at bounding box center [773, 355] width 684 height 539
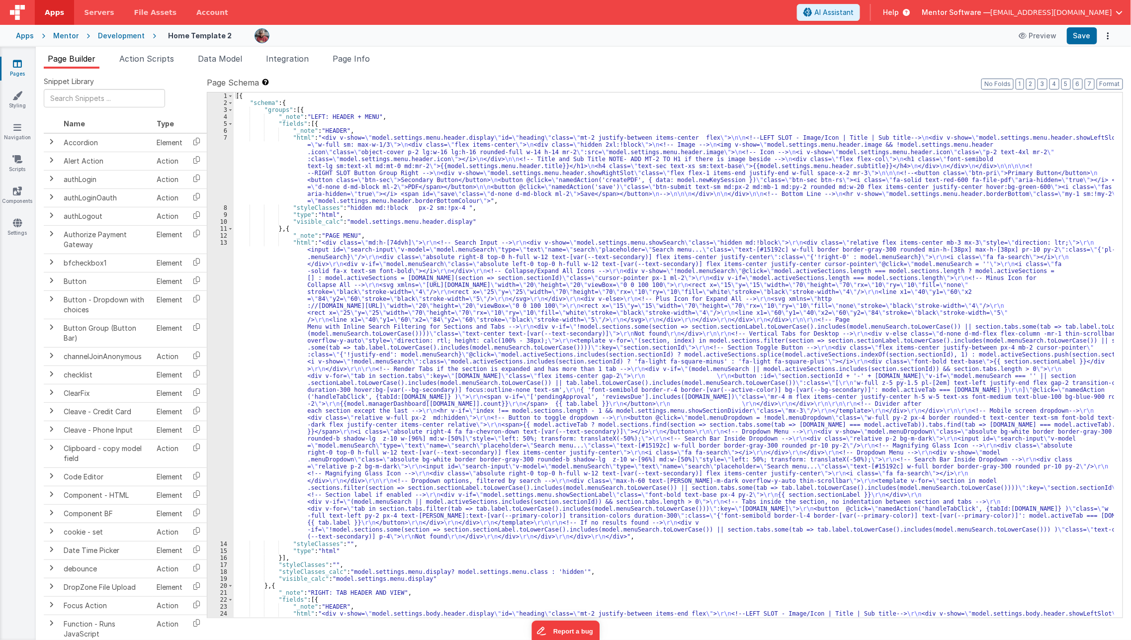
click at [352, 379] on div "[{ "schema" : { "groups" : [{ "_note" : "LEFT: HEADER + MENU" , "fields" : [{ "…" at bounding box center [674, 485] width 881 height 784
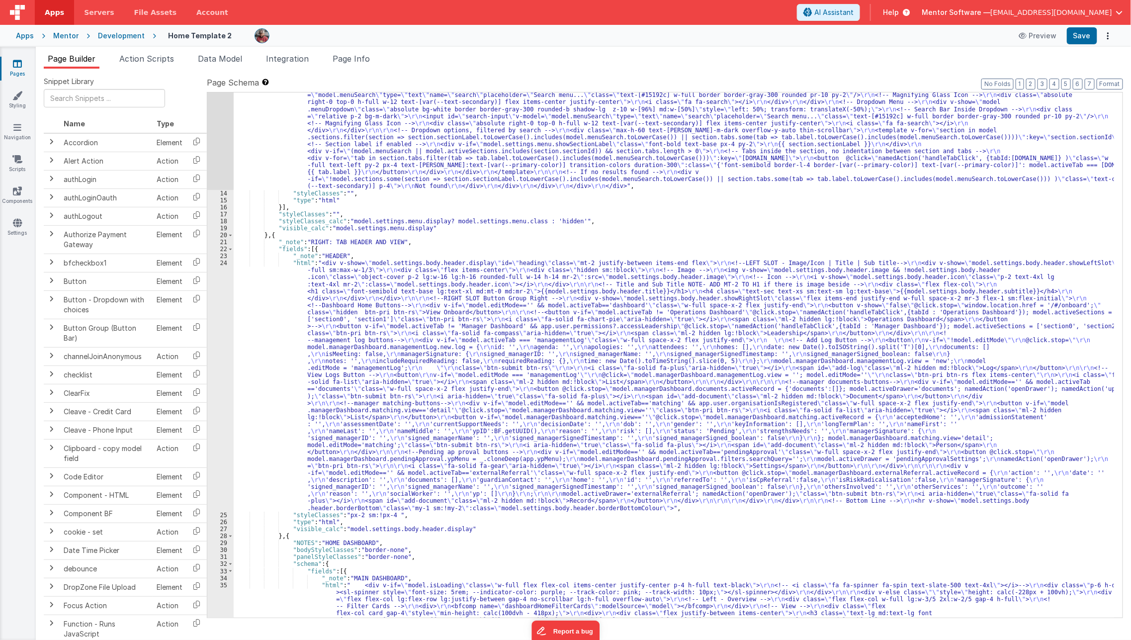
scroll to position [351, 0]
click at [239, 383] on div ""html" : "<div class= \" md:h-[74dvh] \" > \r\n <!-- Search Input --> \r\n <div…" at bounding box center [674, 554] width 881 height 1330
click at [211, 395] on div "24" at bounding box center [220, 386] width 26 height 252
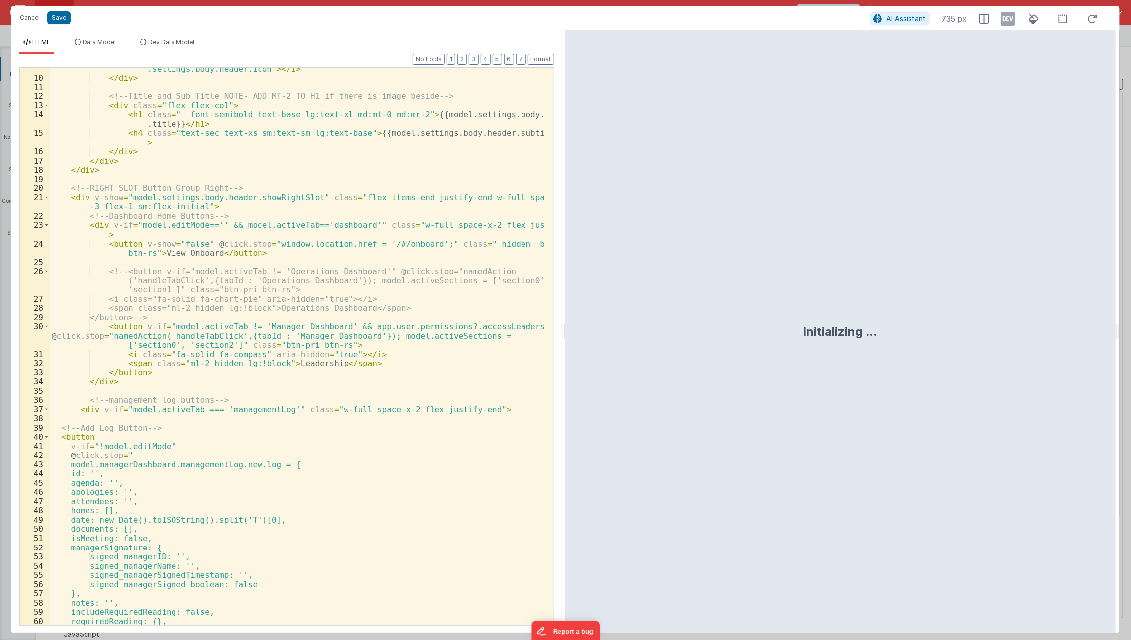
scroll to position [105, 0]
click at [61, 18] on button "Save" at bounding box center [58, 17] width 23 height 13
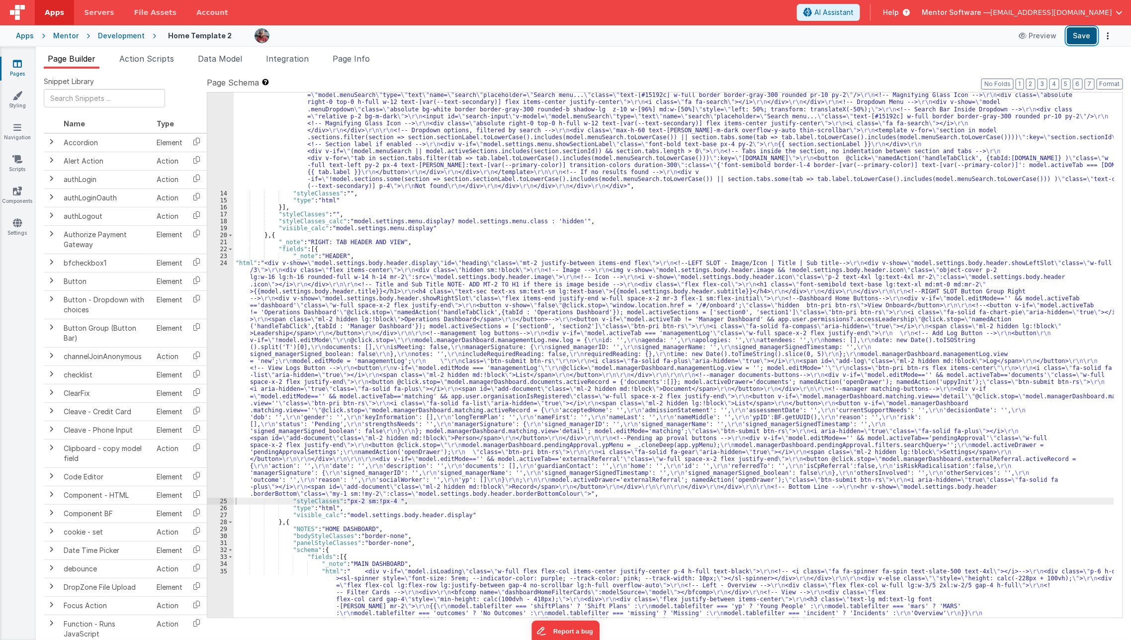
click at [1088, 43] on button "Save" at bounding box center [1082, 35] width 30 height 17
click at [16, 66] on icon at bounding box center [17, 64] width 9 height 10
click at [355, 61] on span "Page Info" at bounding box center [351, 59] width 37 height 10
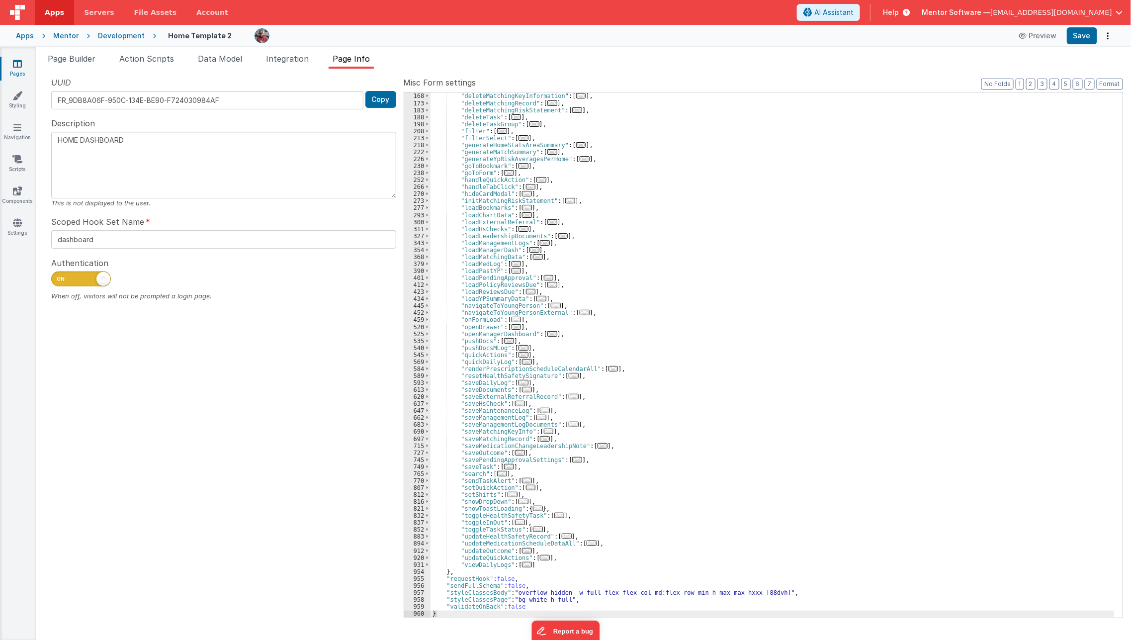
scroll to position [175, 0]
click at [17, 162] on icon at bounding box center [17, 159] width 10 height 10
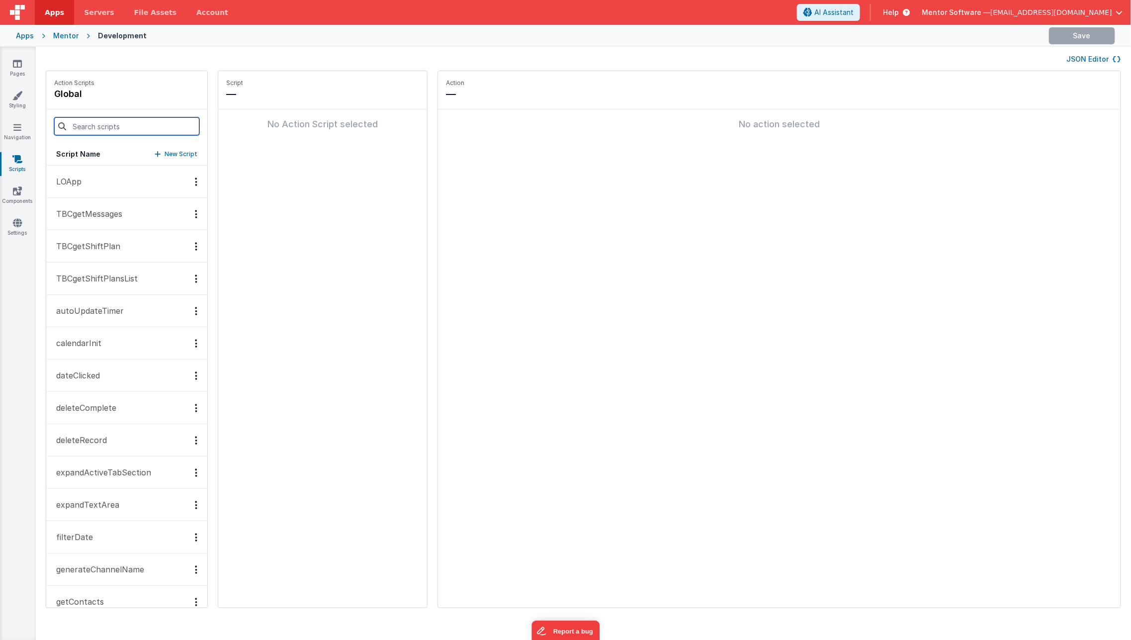
click at [128, 132] on input at bounding box center [126, 126] width 145 height 18
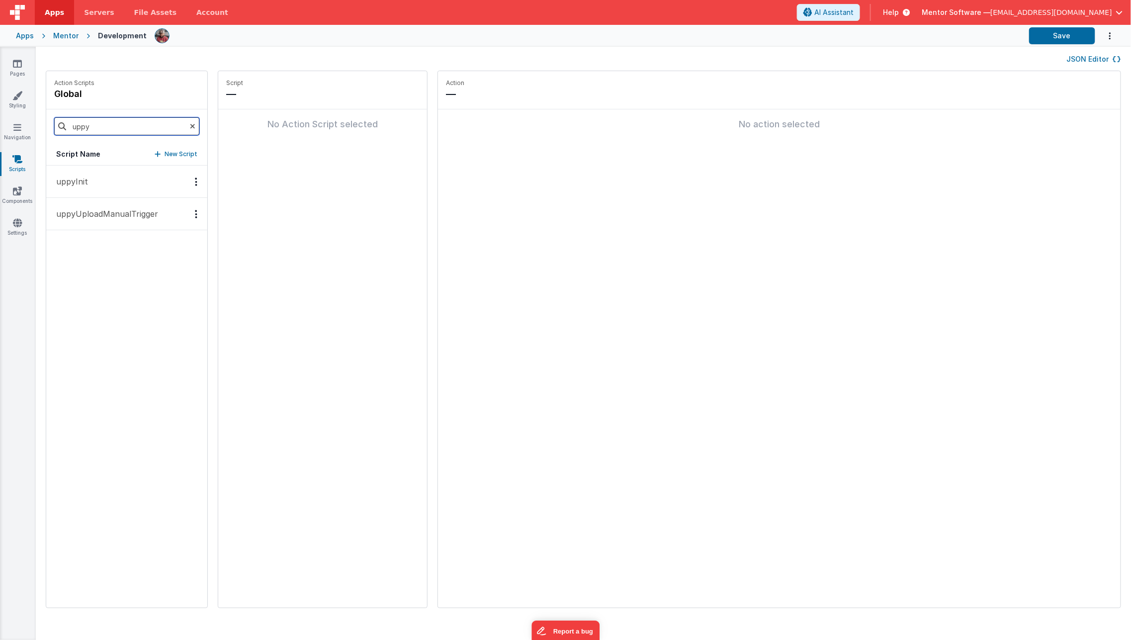
type input "uppy"
click at [91, 222] on button "uppyUploadManualTrigger" at bounding box center [126, 214] width 161 height 32
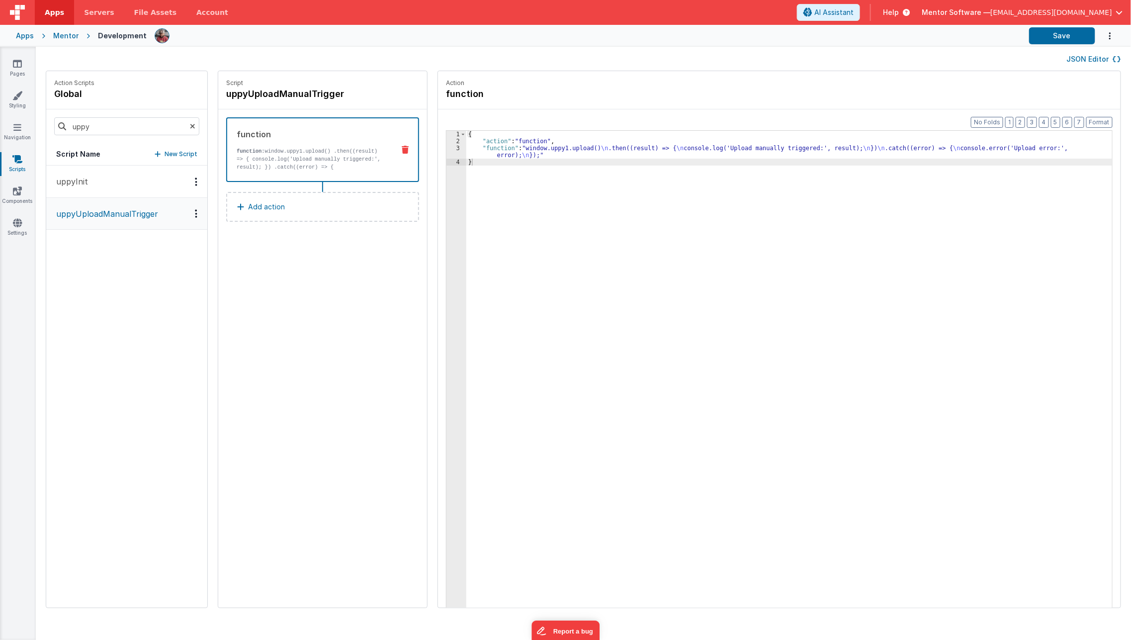
click at [100, 188] on button "uppyInit" at bounding box center [126, 182] width 161 height 32
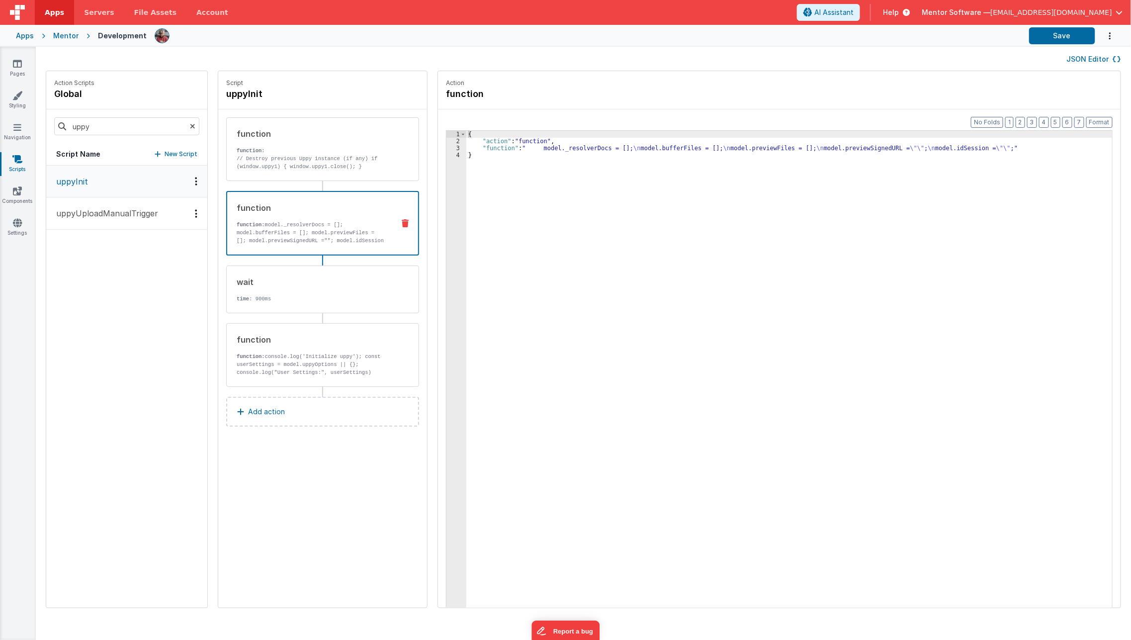
click at [337, 242] on p "function: model._resolverDocs = []; model.bufferFiles = []; model.previewFiles …" at bounding box center [312, 237] width 150 height 32
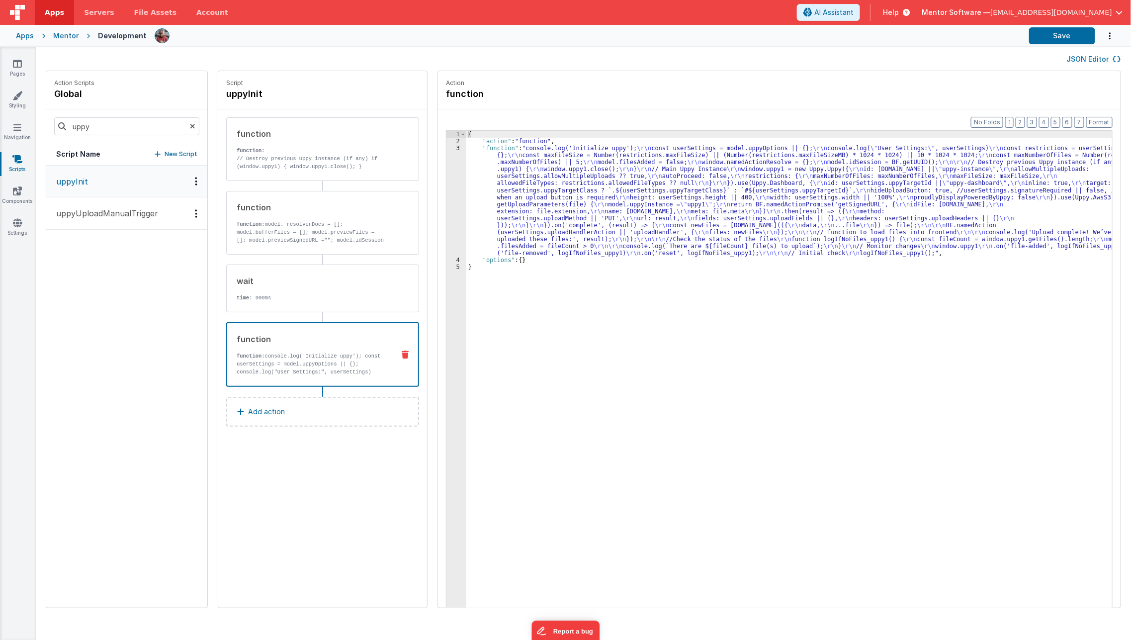
click at [322, 344] on div "function function: console.log('Initialize uppy'); const userSettings = model.u…" at bounding box center [306, 354] width 159 height 43
click at [525, 189] on div "{ "action" : "function" , "function" : "console.log('Initialize uppy'); \r\n co…" at bounding box center [797, 392] width 660 height 522
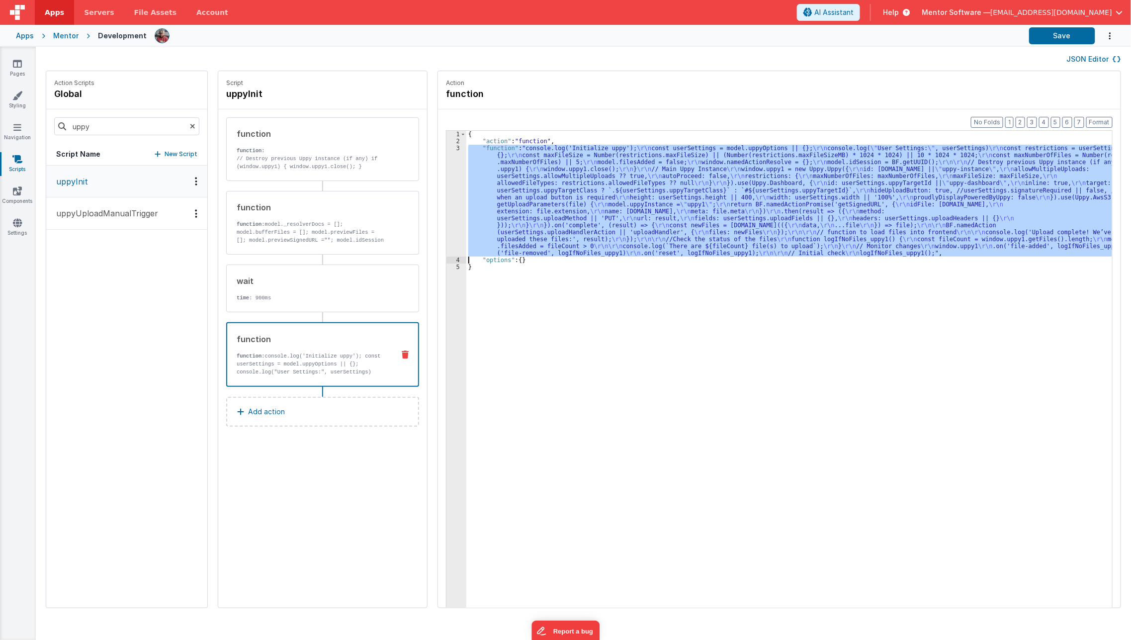
click at [447, 209] on div "3" at bounding box center [457, 201] width 20 height 112
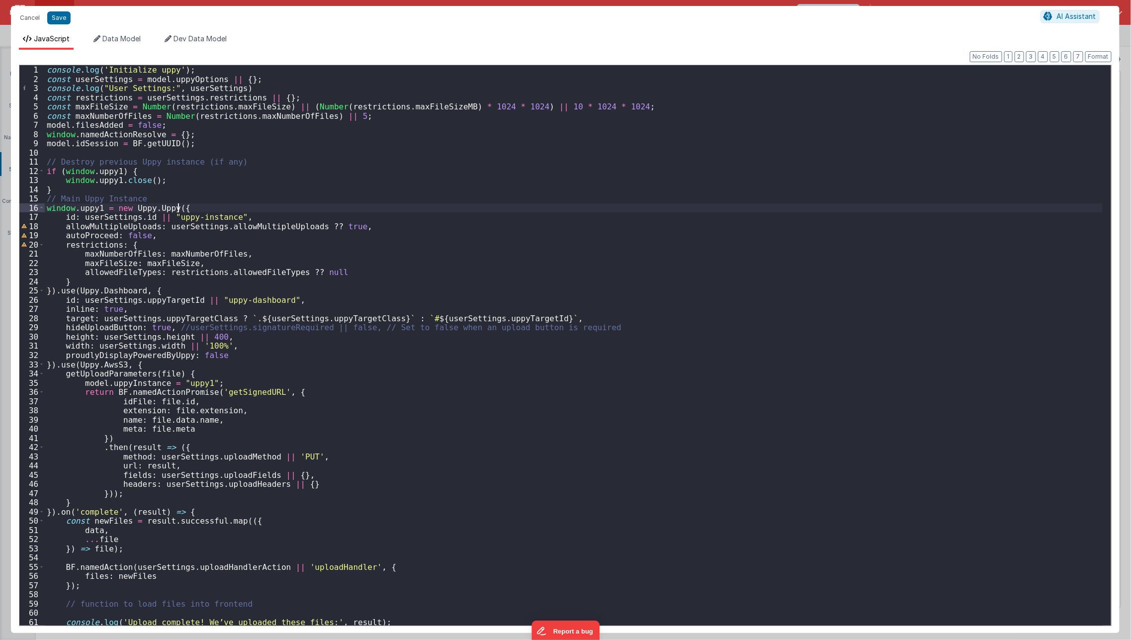
click at [439, 209] on div "console . log ( 'Initialize uppy' ) ; const userSettings = model . uppyOptions …" at bounding box center [574, 354] width 1058 height 579
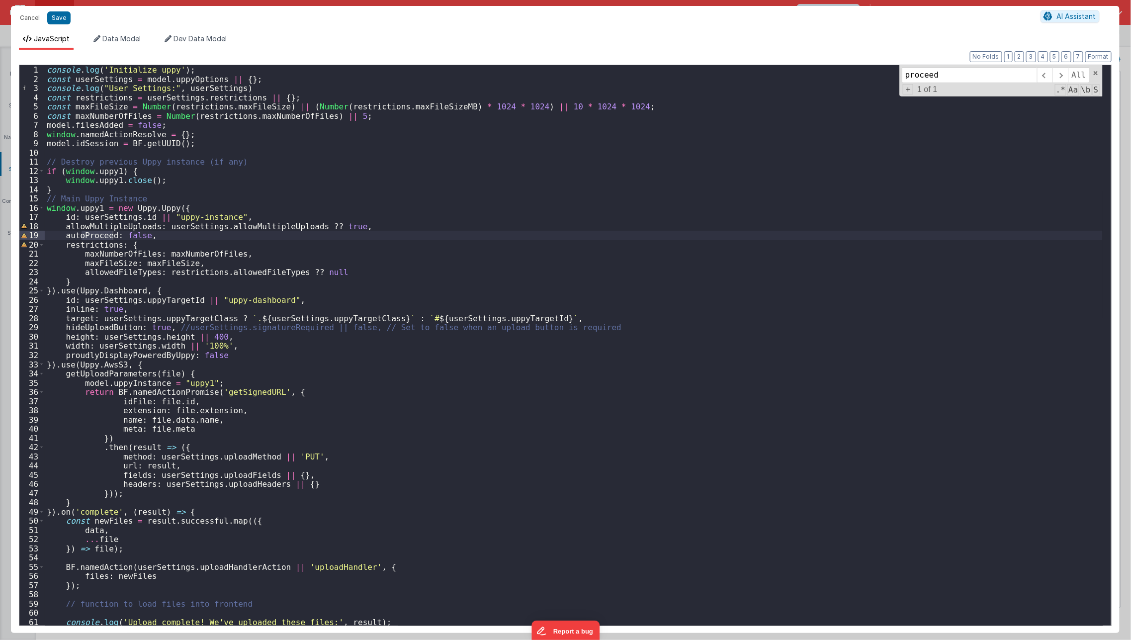
type input "proceed"
click at [31, 20] on button "Cancel" at bounding box center [30, 18] width 30 height 14
